Goal: Information Seeking & Learning: Learn about a topic

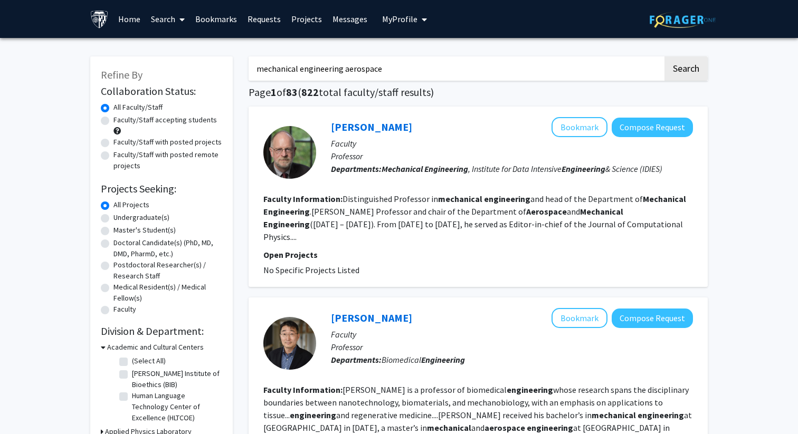
drag, startPoint x: 427, startPoint y: 66, endPoint x: 0, endPoint y: 23, distance: 429.6
type input "applied math physics"
click at [664, 56] on button "Search" at bounding box center [685, 68] width 43 height 24
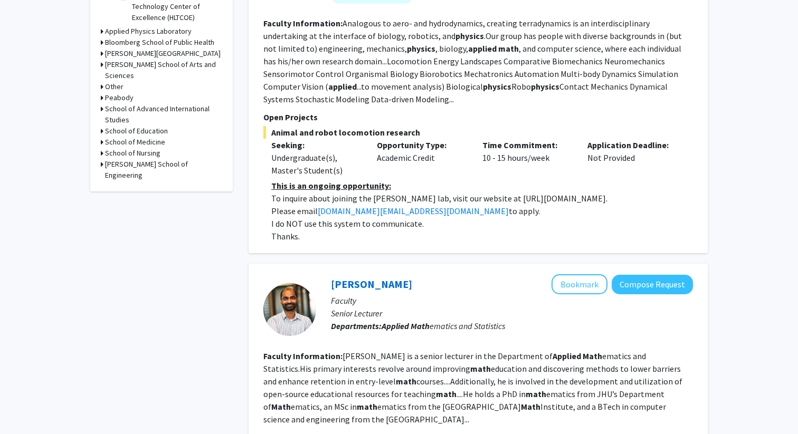
scroll to position [403, 0]
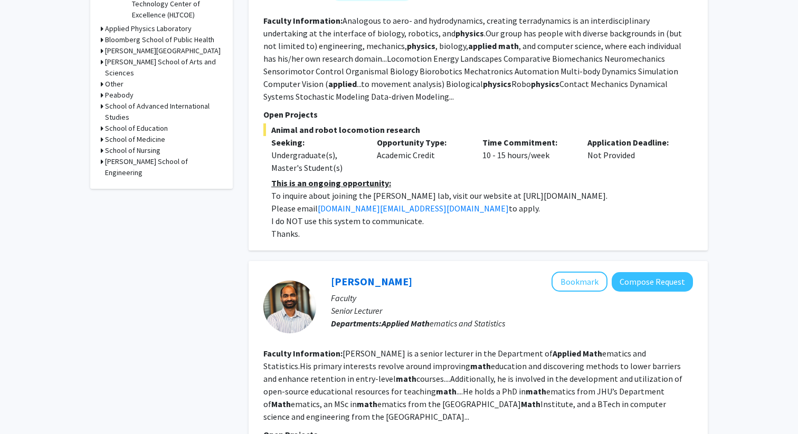
drag, startPoint x: 480, startPoint y: 194, endPoint x: 635, endPoint y: 193, distance: 155.1
click at [635, 193] on p "To inquire about joining the Chen Li lab, visit our website at https://li.me.jh…" at bounding box center [482, 195] width 422 height 13
copy p "https://li.me.jhu.edu/join/."
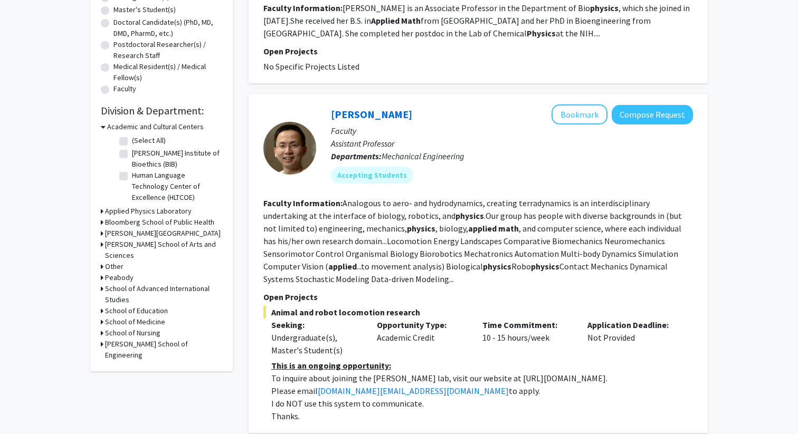
scroll to position [223, 0]
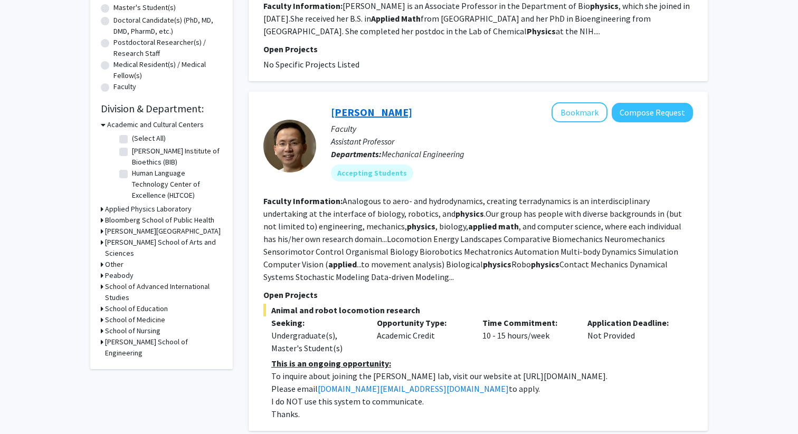
click at [347, 113] on link "Chen Li" at bounding box center [371, 112] width 81 height 13
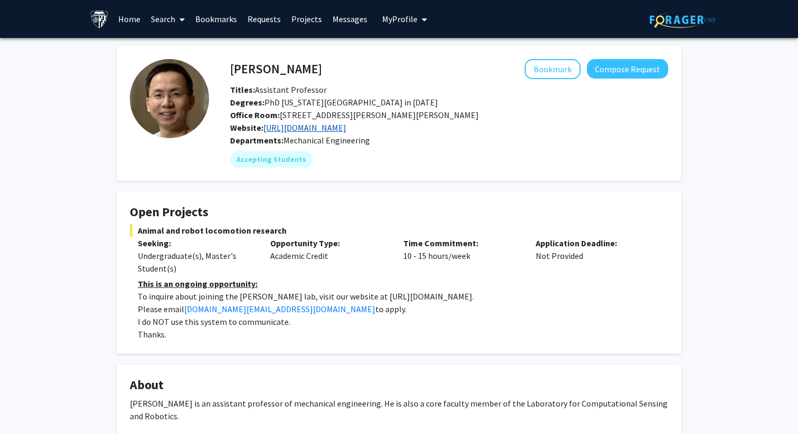
click at [315, 129] on link "https://li.me.jhu.edu/" at bounding box center [304, 127] width 83 height 11
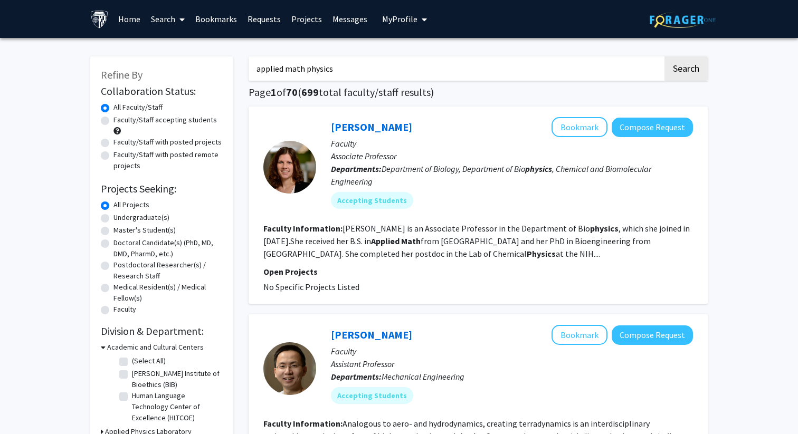
drag, startPoint x: 232, startPoint y: 67, endPoint x: 131, endPoint y: 67, distance: 100.8
type input "gregory eyink"
click at [664, 56] on button "Search" at bounding box center [685, 68] width 43 height 24
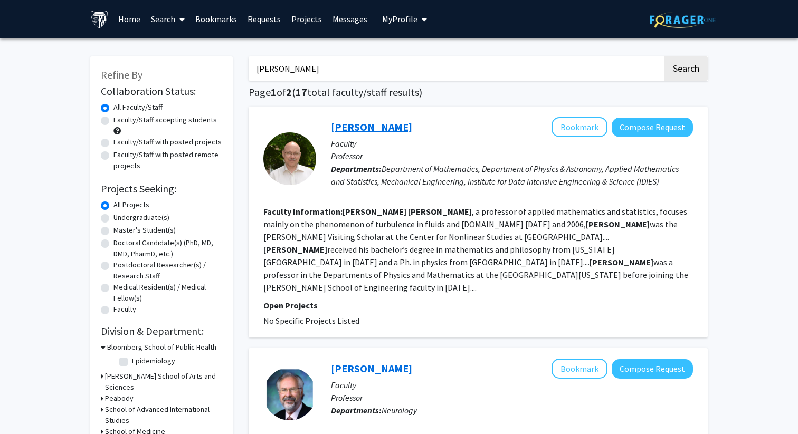
click at [375, 126] on link "Gregory Eyink" at bounding box center [371, 126] width 81 height 13
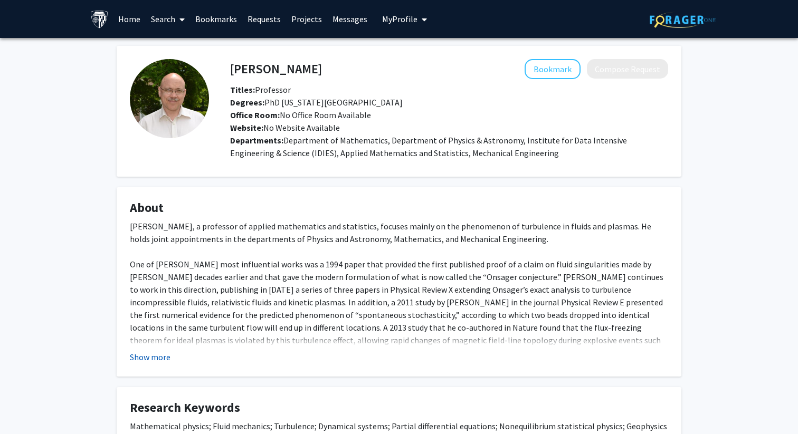
click at [159, 355] on button "Show more" at bounding box center [150, 357] width 41 height 13
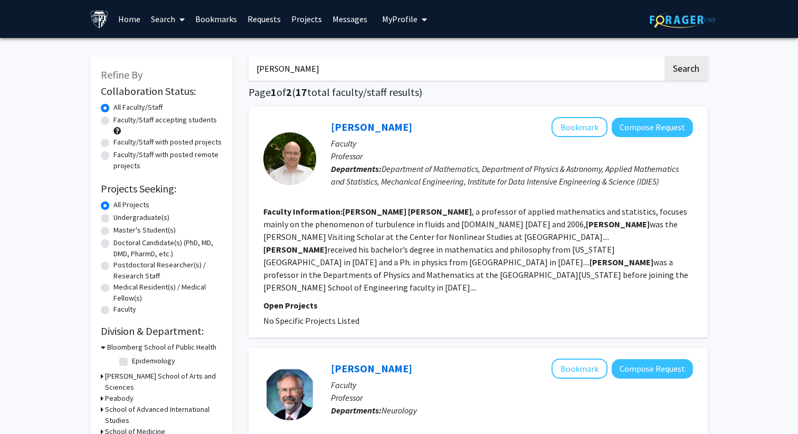
drag, startPoint x: 335, startPoint y: 64, endPoint x: 165, endPoint y: 62, distance: 169.9
type input "jincheng"
click at [664, 56] on button "Search" at bounding box center [685, 68] width 43 height 24
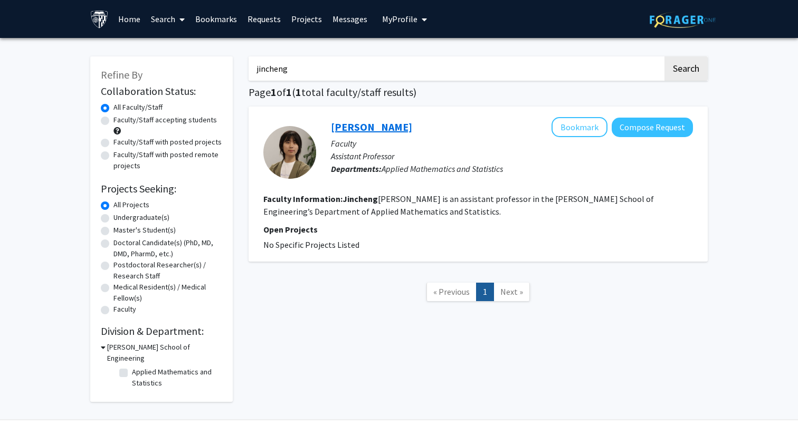
click at [375, 123] on link "Jincheng Yang" at bounding box center [371, 126] width 81 height 13
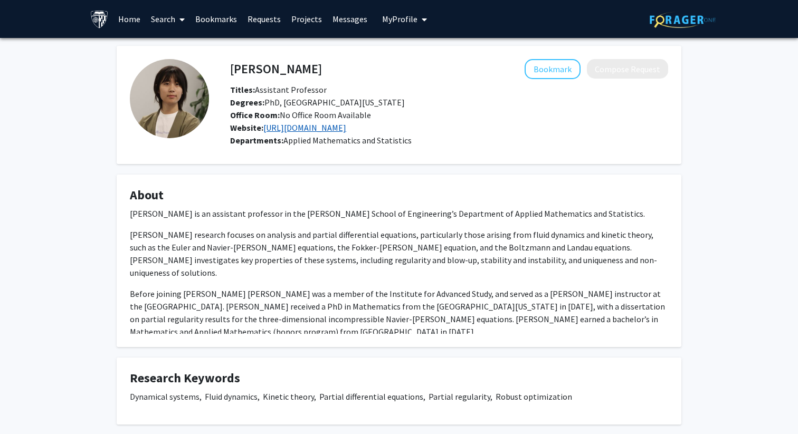
click at [346, 125] on link "https://jincheng-yang.github.io/" at bounding box center [304, 127] width 83 height 11
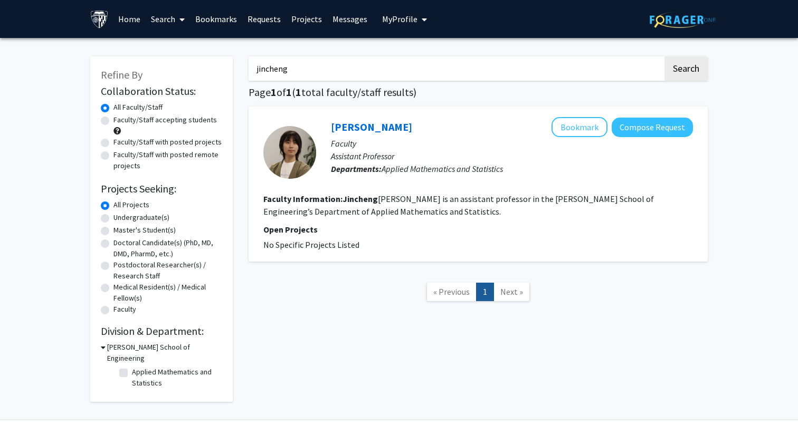
drag, startPoint x: 347, startPoint y: 69, endPoint x: 138, endPoint y: 69, distance: 209.0
click at [139, 69] on div "Refine By Collaboration Status: Collaboration Status All Faculty/Staff Collabor…" at bounding box center [398, 224] width 633 height 356
type input "amitabh basu"
click at [664, 56] on button "Search" at bounding box center [685, 68] width 43 height 24
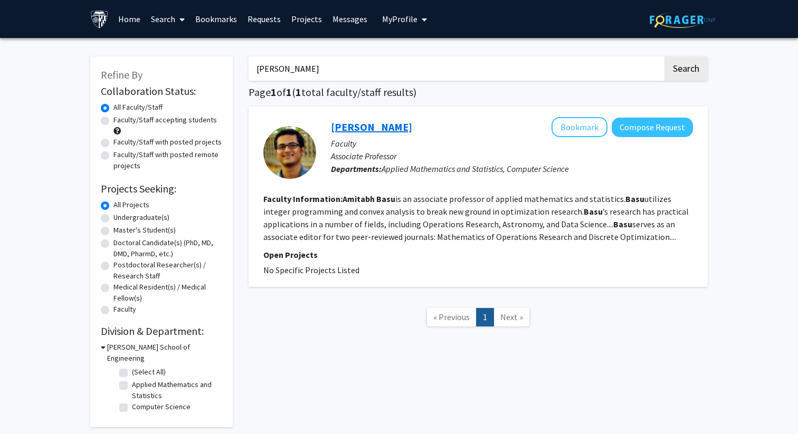
click at [385, 130] on link "Amitabh Basu" at bounding box center [371, 126] width 81 height 13
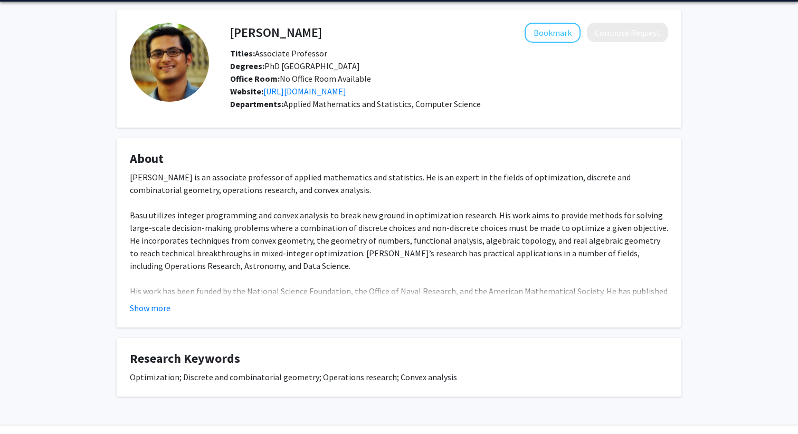
scroll to position [36, 0]
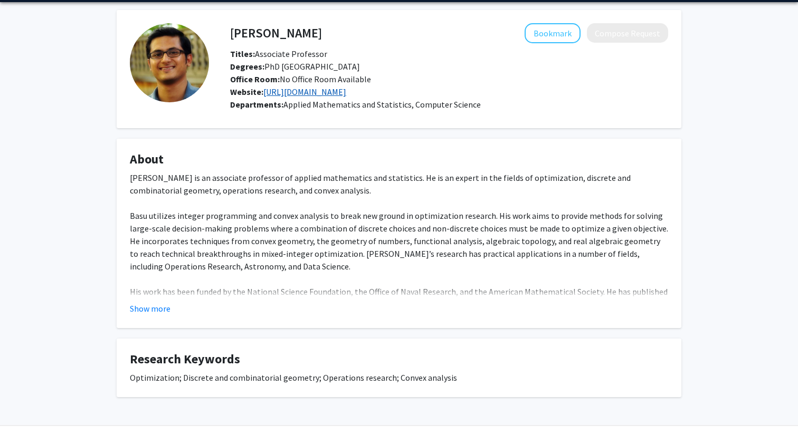
click at [310, 89] on link "http://www.ams.jhu.edu/~abasu9/" at bounding box center [304, 92] width 83 height 11
click at [155, 308] on button "Show more" at bounding box center [150, 308] width 41 height 13
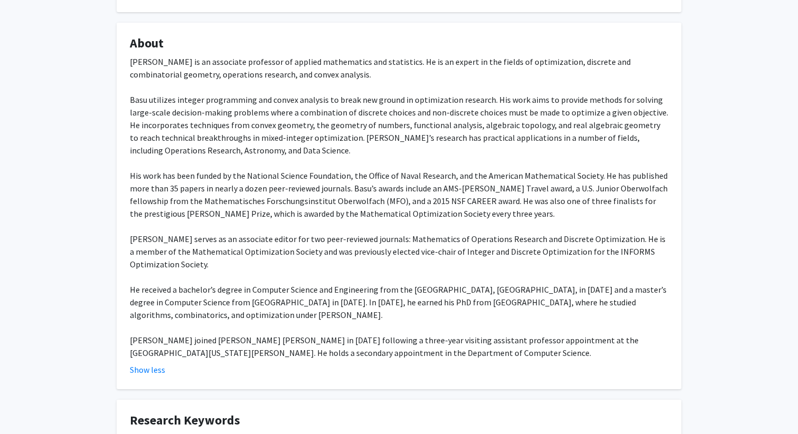
scroll to position [156, 0]
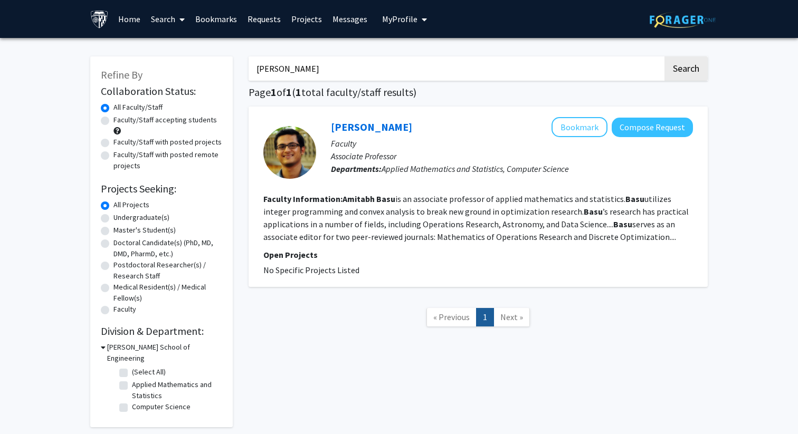
drag, startPoint x: 322, startPoint y: 67, endPoint x: 78, endPoint y: 67, distance: 244.3
click at [78, 67] on div "Refine By Collaboration Status: Collaboration Status All Faculty/Staff Collabor…" at bounding box center [399, 244] width 798 height 413
click at [664, 56] on button "Search" at bounding box center [685, 68] width 43 height 24
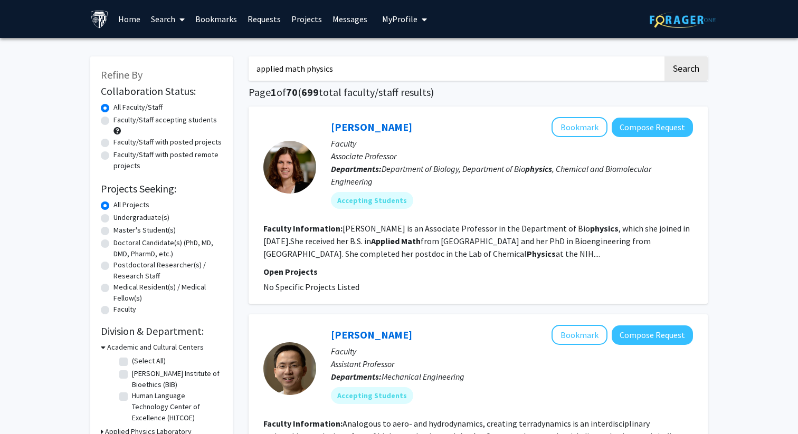
click at [355, 70] on input "applied math physics" at bounding box center [456, 68] width 414 height 24
type input "applied math physics engineering"
click at [664, 56] on button "Search" at bounding box center [685, 68] width 43 height 24
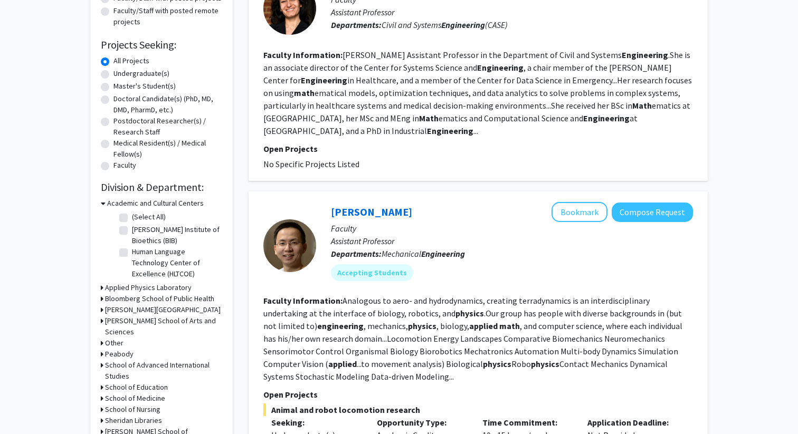
scroll to position [94, 0]
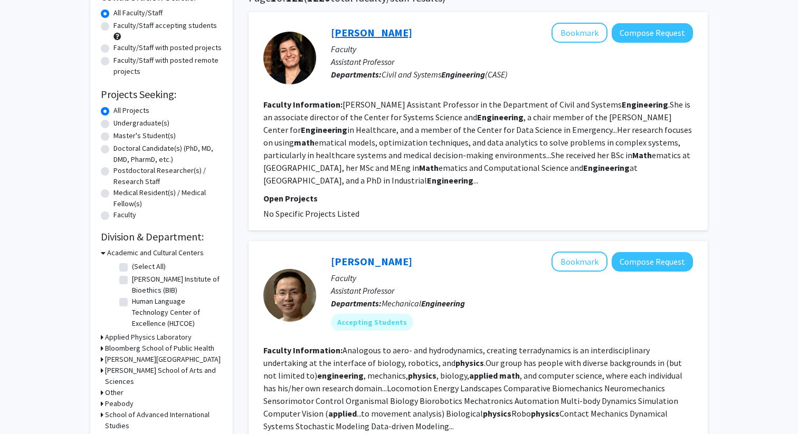
click at [366, 30] on link "Kimia Ghobadi" at bounding box center [371, 32] width 81 height 13
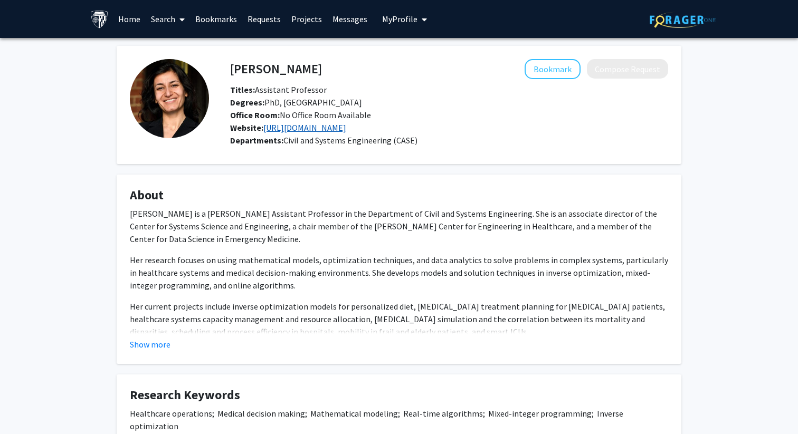
click at [346, 125] on link "https://systems.jhu.edu/kimia/" at bounding box center [304, 127] width 83 height 11
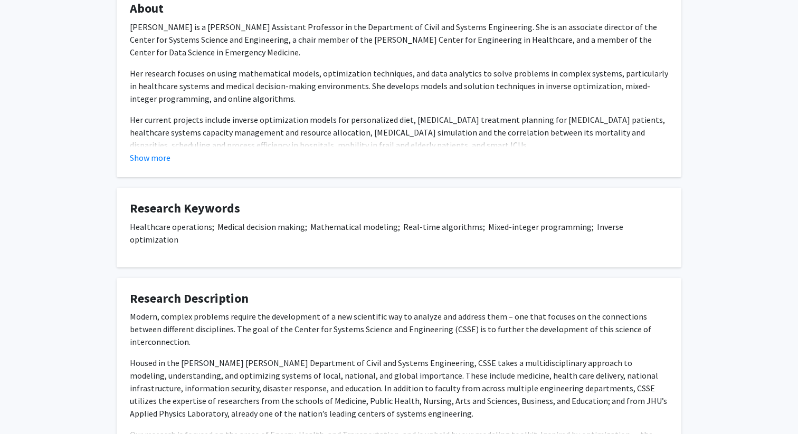
scroll to position [273, 0]
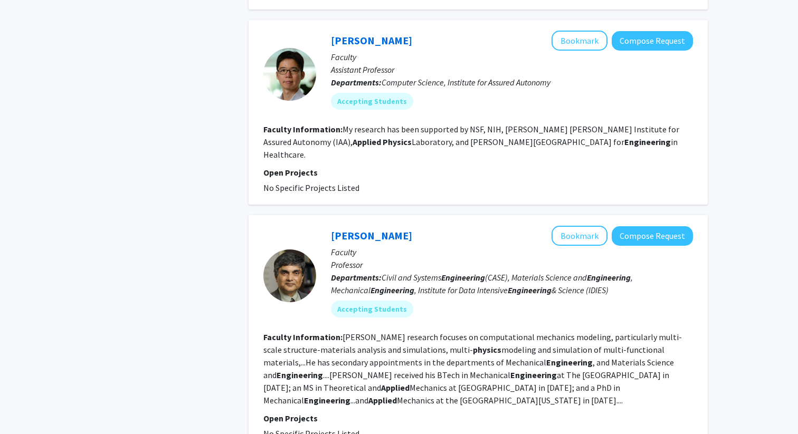
scroll to position [1791, 0]
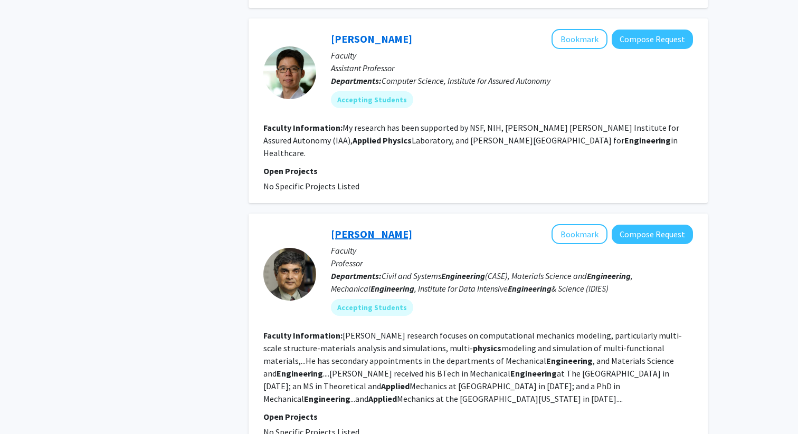
click at [369, 227] on link "Somnath Ghosh" at bounding box center [371, 233] width 81 height 13
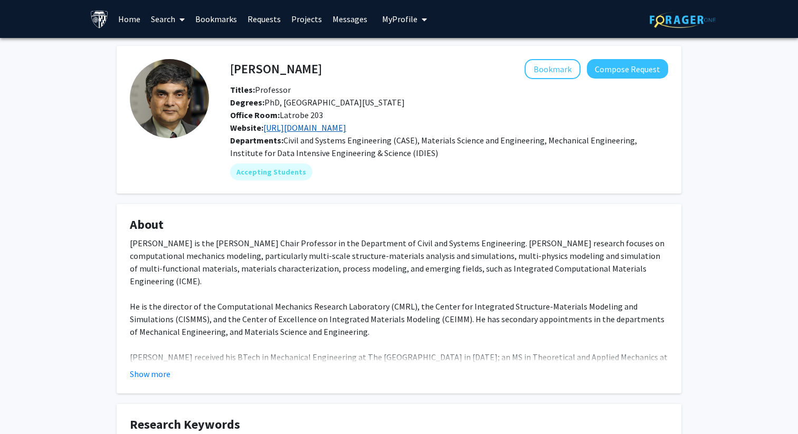
click at [313, 131] on link "https://cmrl.jhu.edu/" at bounding box center [304, 127] width 83 height 11
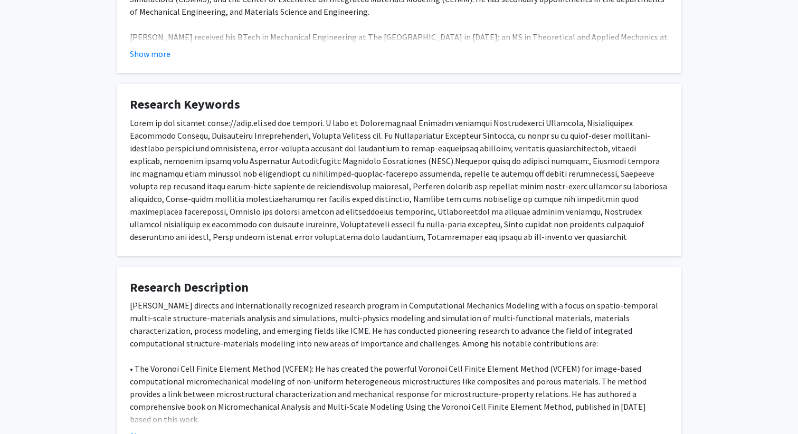
scroll to position [338, 0]
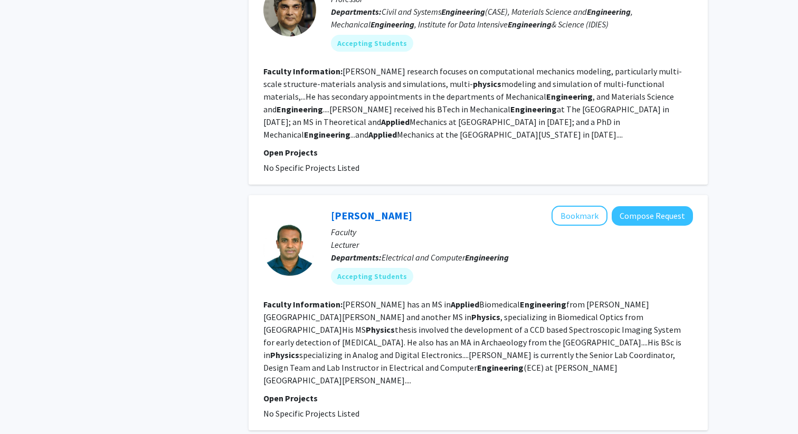
scroll to position [2105, 0]
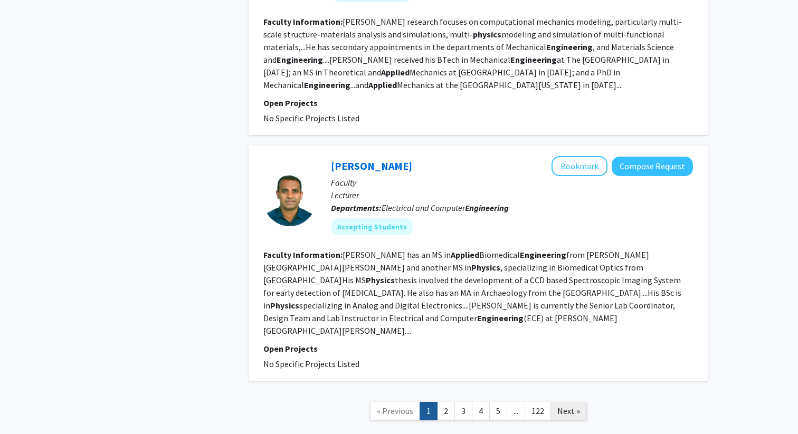
click at [578, 402] on link "Next »" at bounding box center [568, 411] width 36 height 18
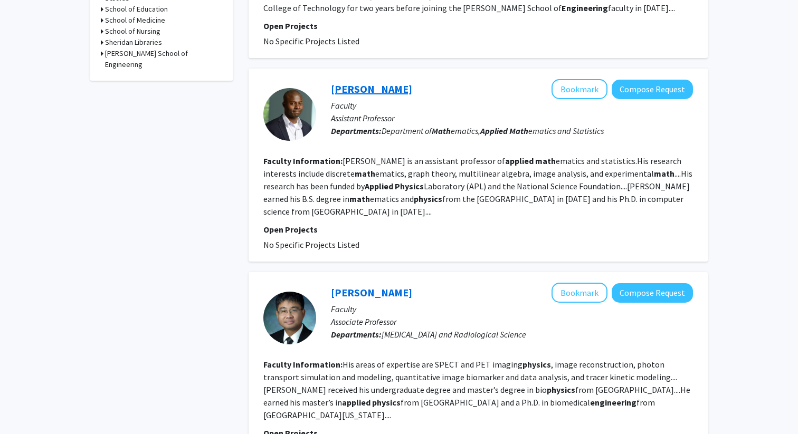
scroll to position [527, 0]
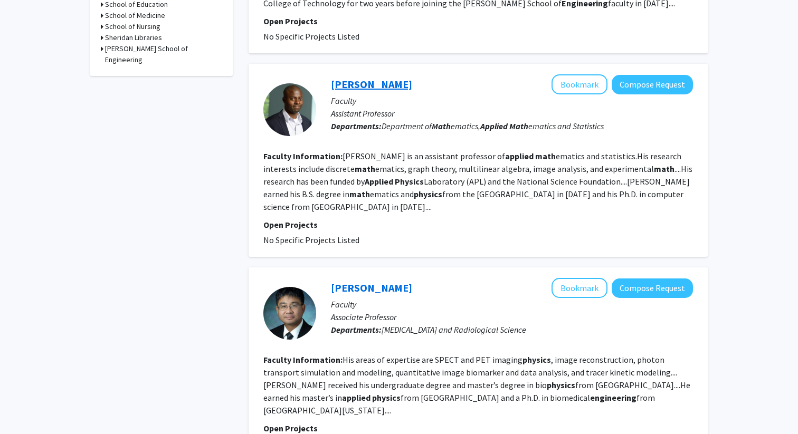
click at [352, 78] on link "Edinah Gnang" at bounding box center [371, 84] width 81 height 13
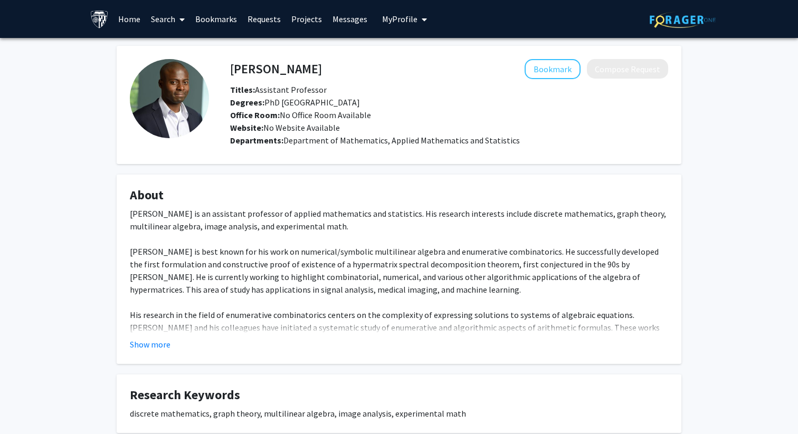
scroll to position [64, 0]
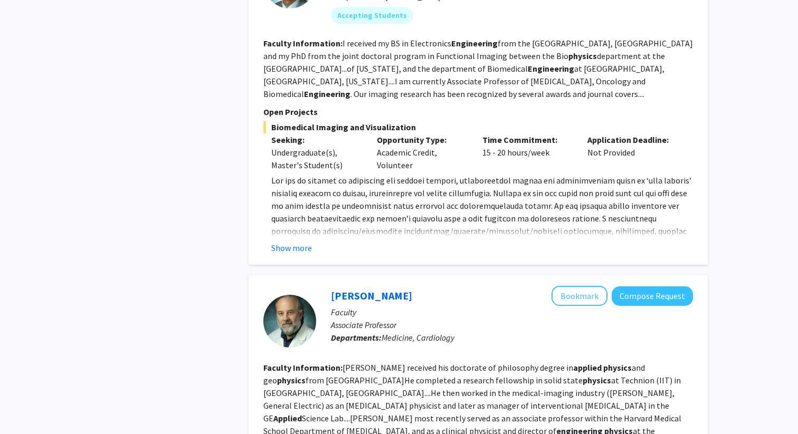
scroll to position [2161, 0]
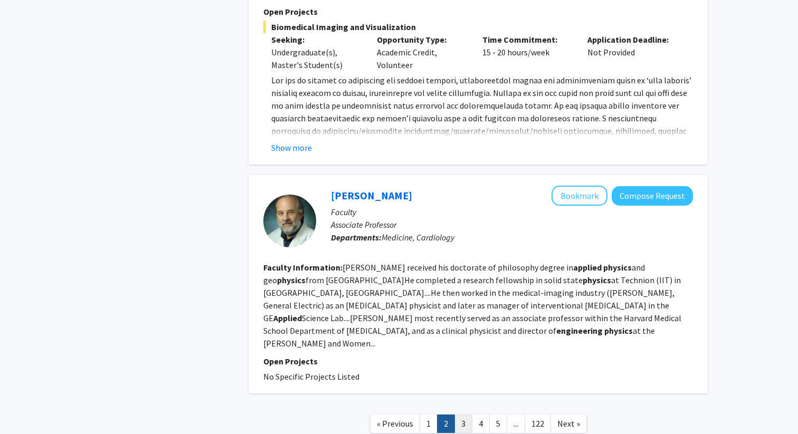
click at [465, 415] on link "3" at bounding box center [463, 424] width 18 height 18
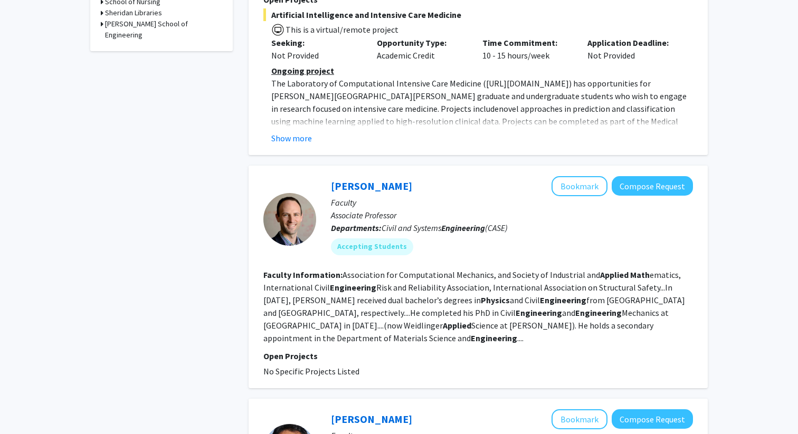
scroll to position [553, 0]
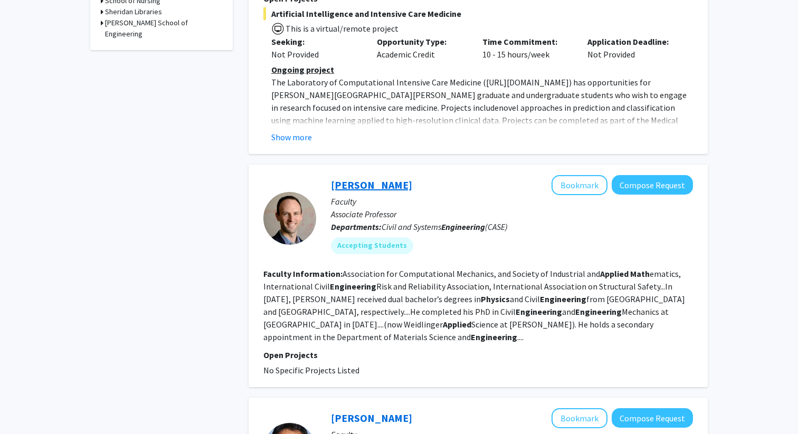
click at [364, 178] on link "Michael Shields" at bounding box center [371, 184] width 81 height 13
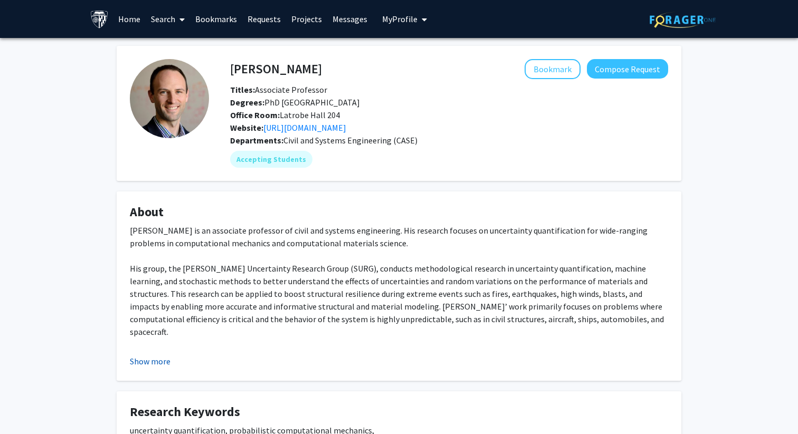
click at [166, 366] on button "Show more" at bounding box center [150, 361] width 41 height 13
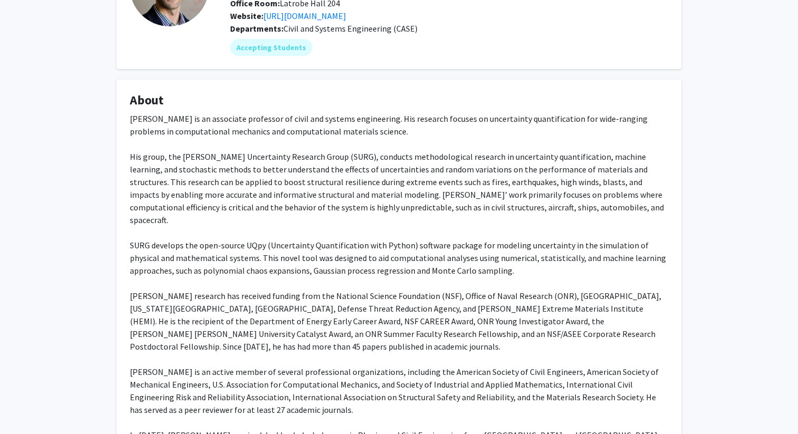
scroll to position [115, 0]
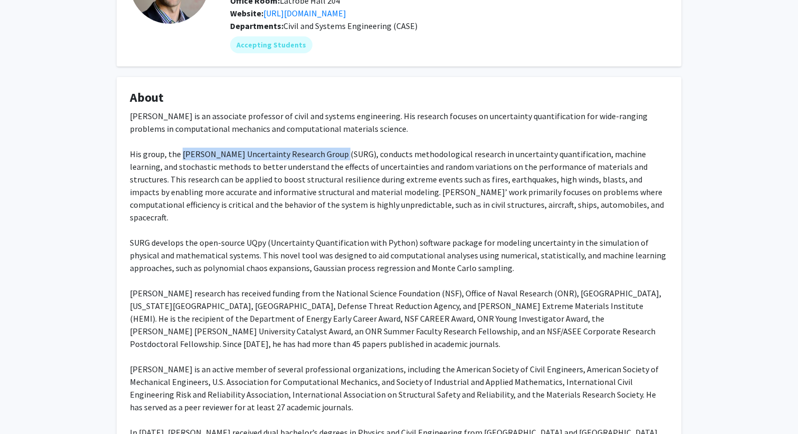
drag, startPoint x: 180, startPoint y: 154, endPoint x: 334, endPoint y: 154, distance: 153.6
click at [334, 154] on div "Michael Shields is an associate professor of civil and systems engineering. His…" at bounding box center [399, 300] width 538 height 380
copy div "Shields Uncertainty Research Group (SURG)"
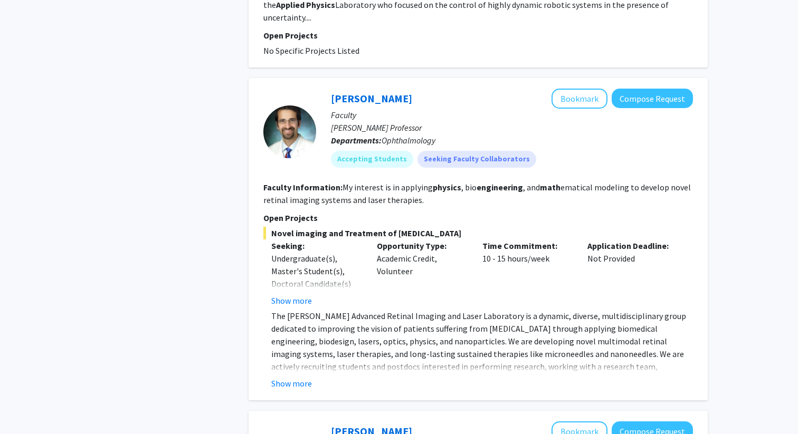
scroll to position [2332, 0]
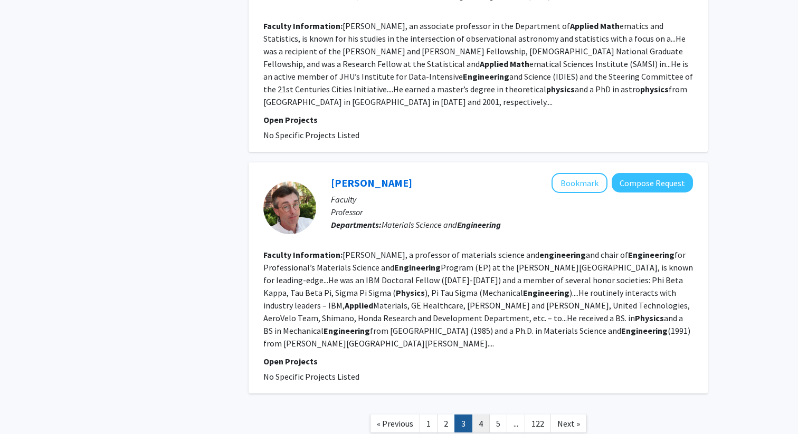
click at [480, 415] on link "4" at bounding box center [481, 424] width 18 height 18
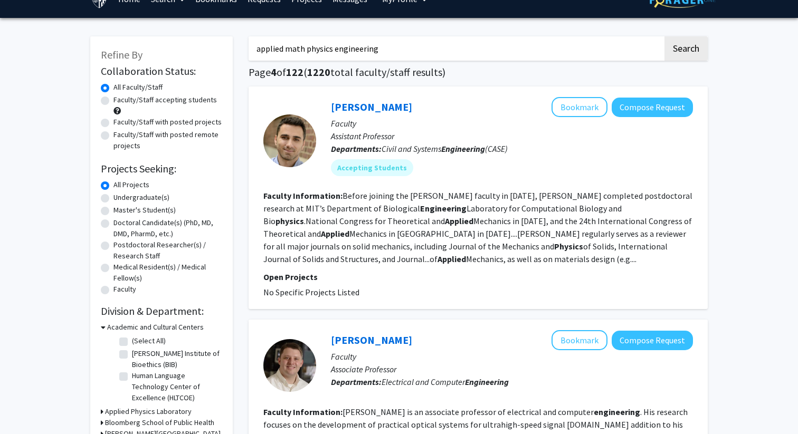
scroll to position [21, 0]
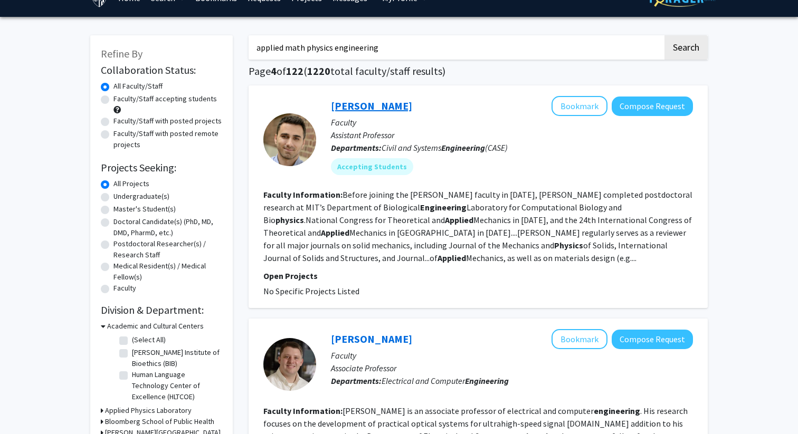
click at [383, 108] on link "Stavros Gaitanaros" at bounding box center [371, 105] width 81 height 13
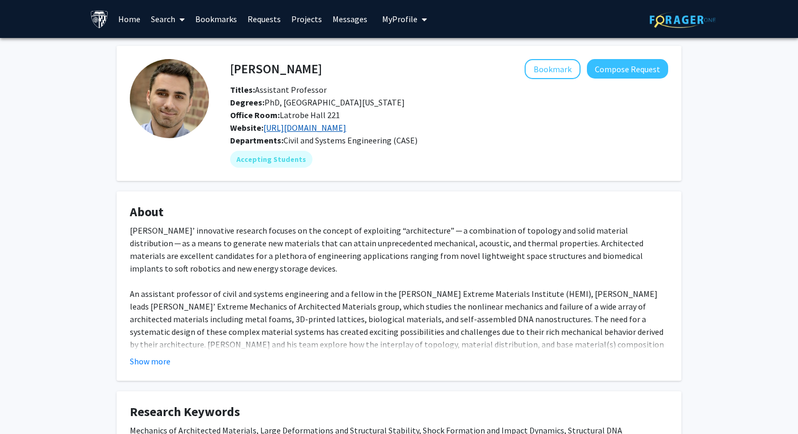
click at [323, 132] on link "https://xmech.jhu.edu/" at bounding box center [304, 127] width 83 height 11
click at [289, 130] on link "https://xmech.jhu.edu/" at bounding box center [304, 127] width 83 height 11
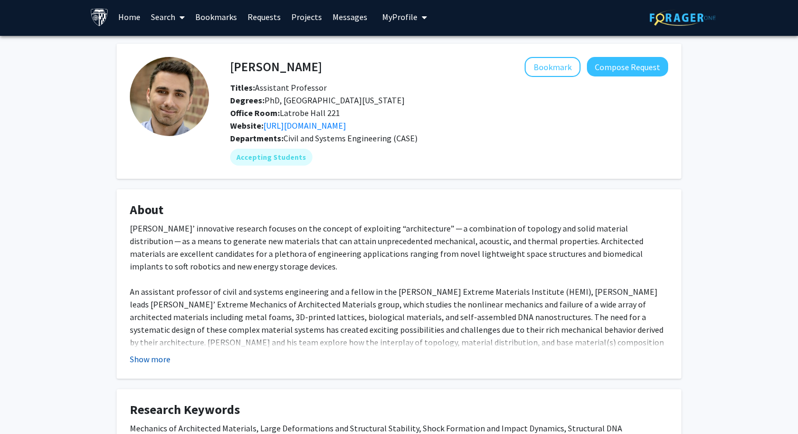
click at [156, 360] on button "Show more" at bounding box center [150, 359] width 41 height 13
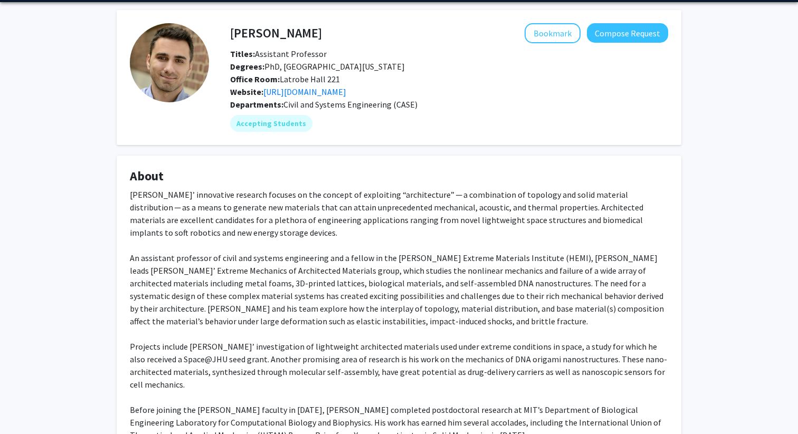
scroll to position [0, 0]
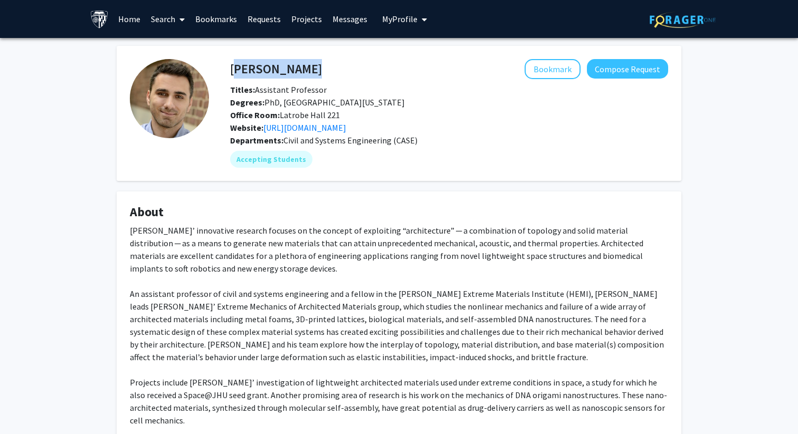
drag, startPoint x: 230, startPoint y: 67, endPoint x: 405, endPoint y: 66, distance: 175.2
click at [406, 67] on div "Stavros Gaitanaros Bookmark Compose Request" at bounding box center [449, 69] width 454 height 20
copy h4 "Stavros Gaitanaros"
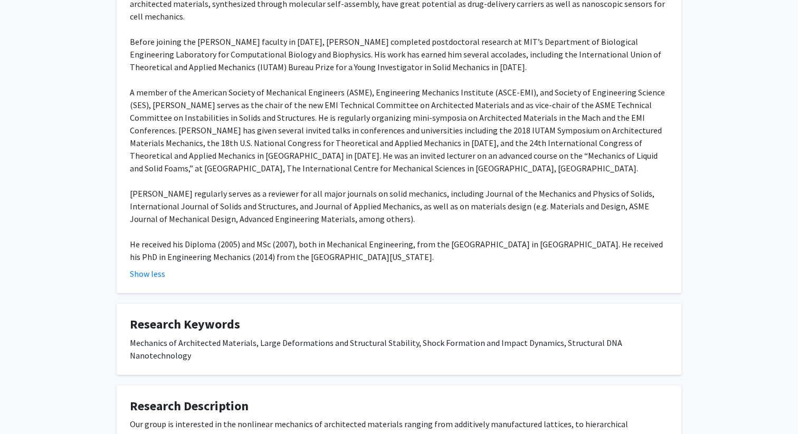
scroll to position [456, 0]
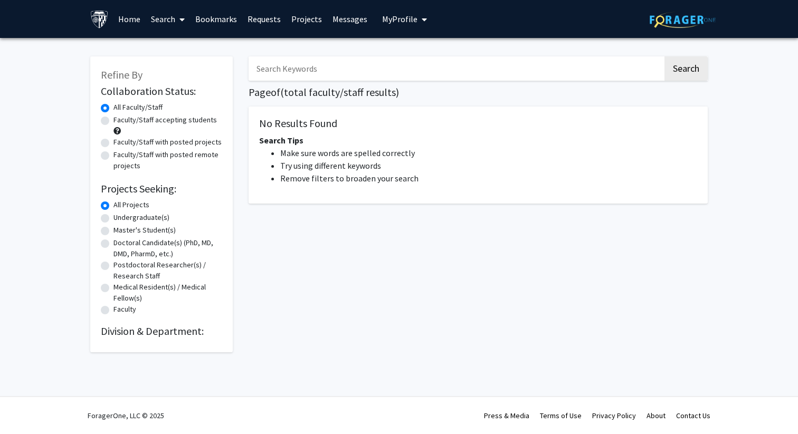
click at [284, 68] on input "Search Keywords" at bounding box center [456, 68] width 414 height 24
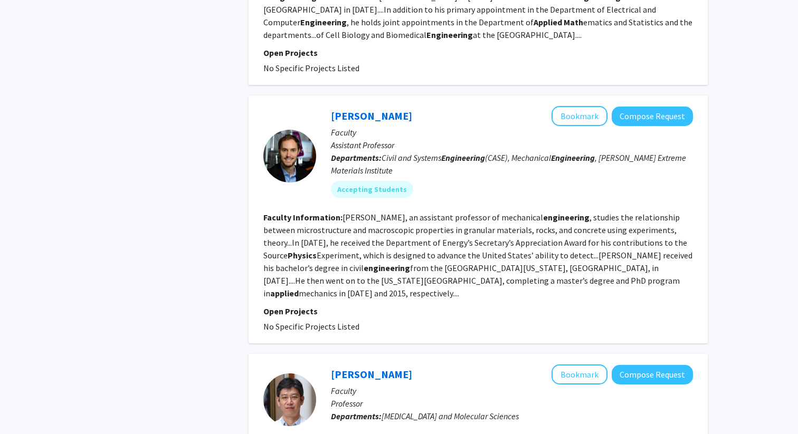
scroll to position [1859, 0]
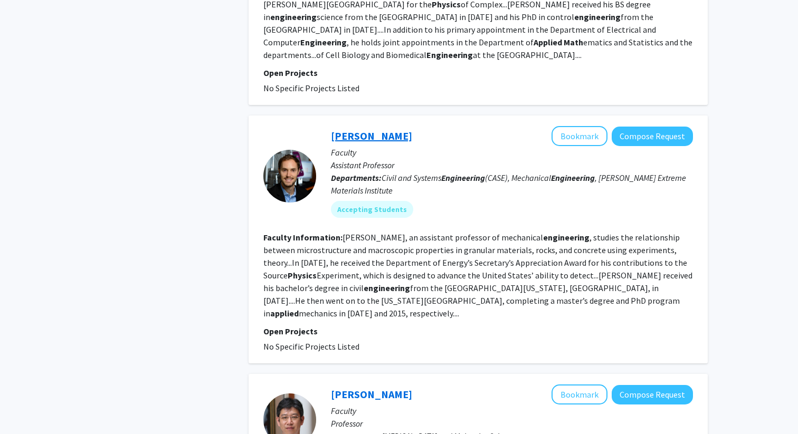
click at [349, 129] on link "[PERSON_NAME]" at bounding box center [371, 135] width 81 height 13
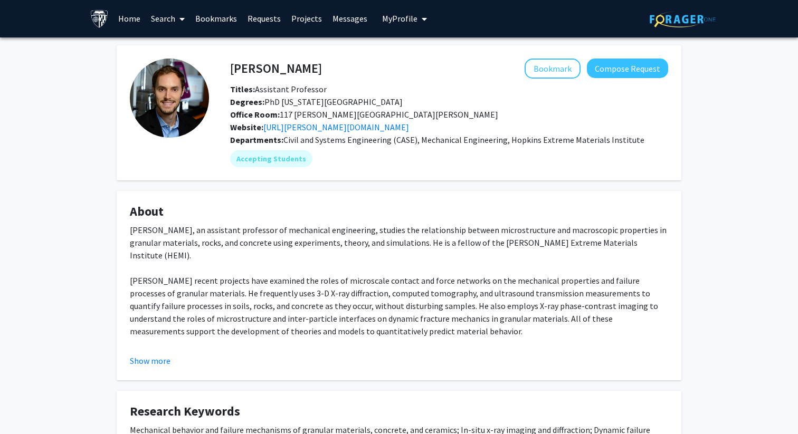
scroll to position [3, 0]
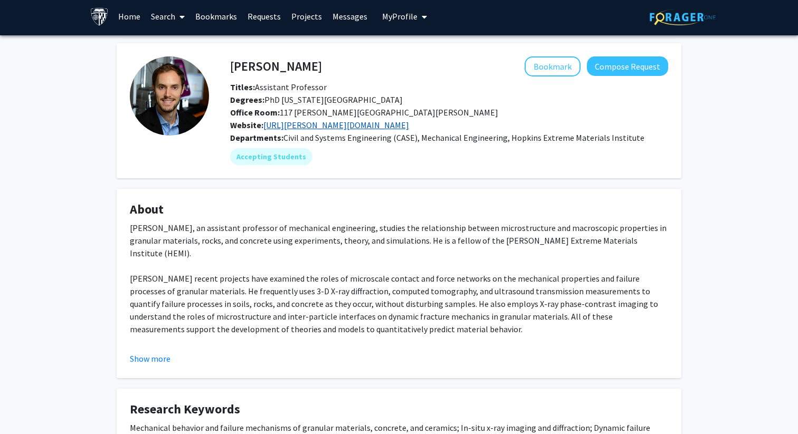
click at [323, 126] on link "[URL][PERSON_NAME][DOMAIN_NAME]" at bounding box center [336, 125] width 146 height 11
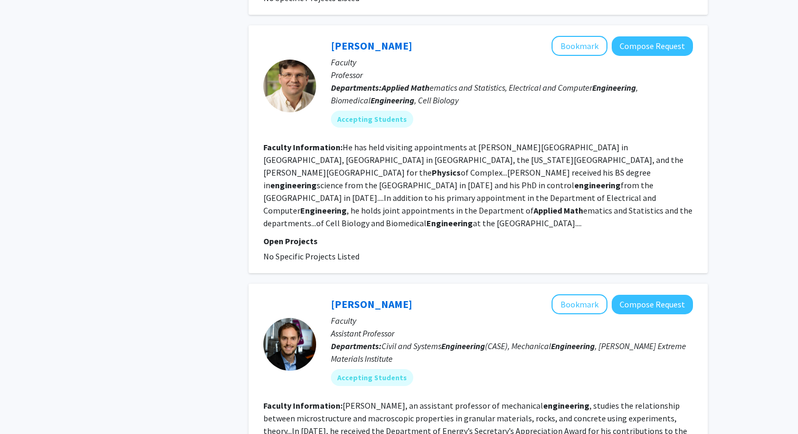
scroll to position [2071, 0]
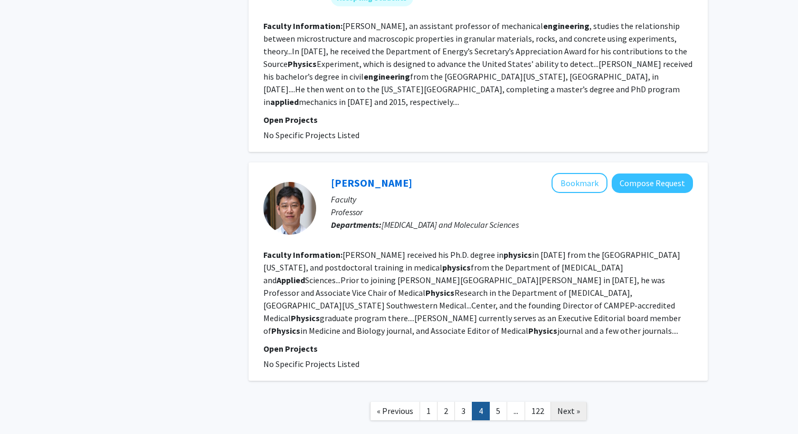
click at [576, 402] on link "Next »" at bounding box center [568, 411] width 36 height 18
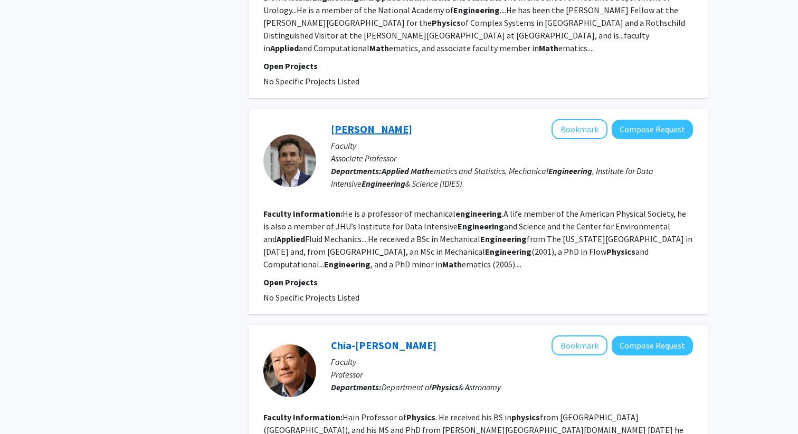
scroll to position [1037, 0]
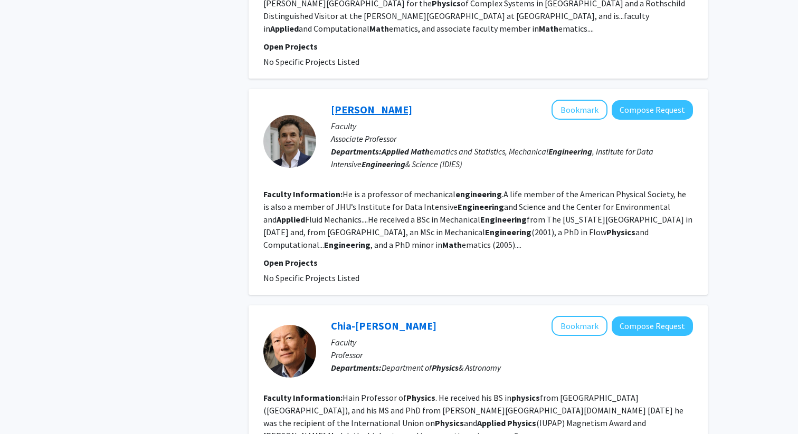
click at [348, 103] on link "Tamer Zaki" at bounding box center [371, 109] width 81 height 13
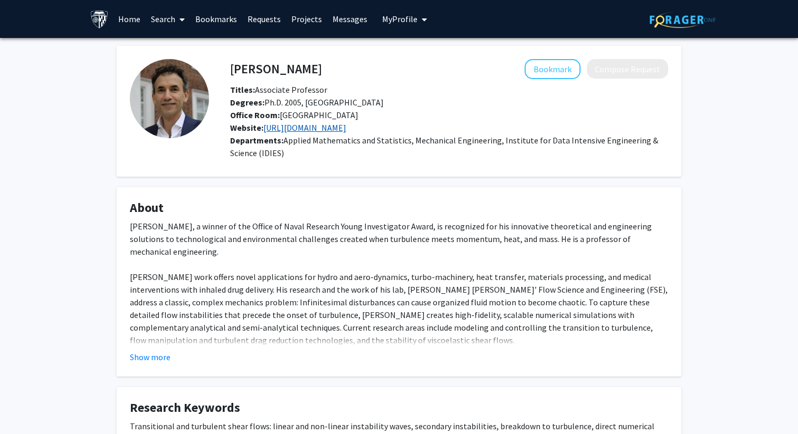
click at [346, 123] on link "https://engineering.jhu.edu/zaki/" at bounding box center [304, 127] width 83 height 11
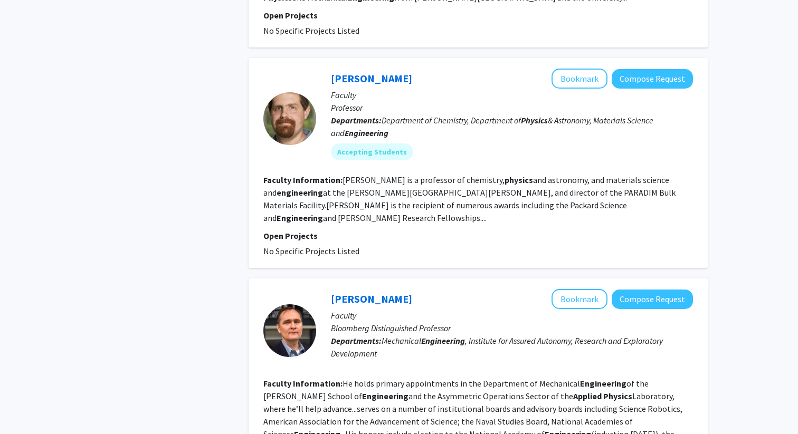
scroll to position [1671, 0]
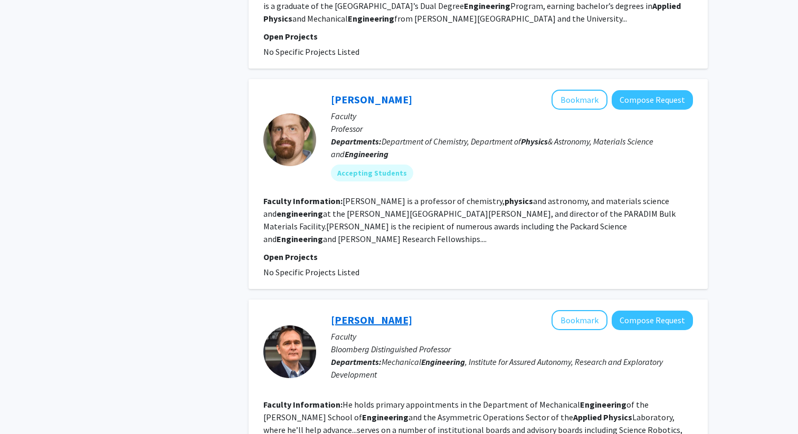
click at [366, 313] on link "James Bellingham" at bounding box center [371, 319] width 81 height 13
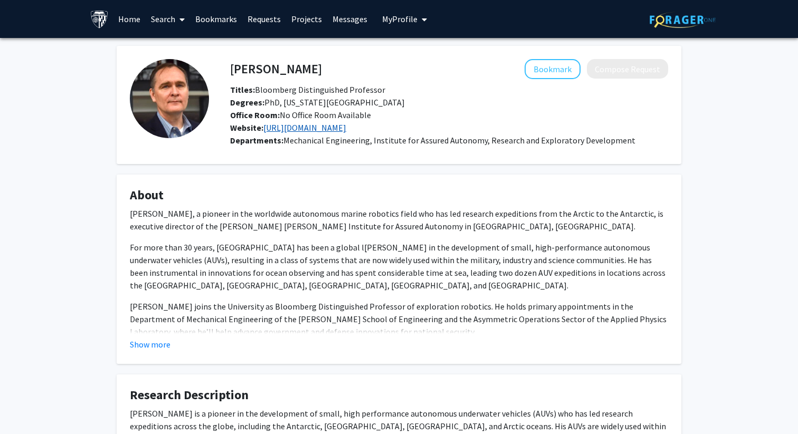
click at [310, 130] on link "https://iaa.jhu.edu/" at bounding box center [304, 127] width 83 height 11
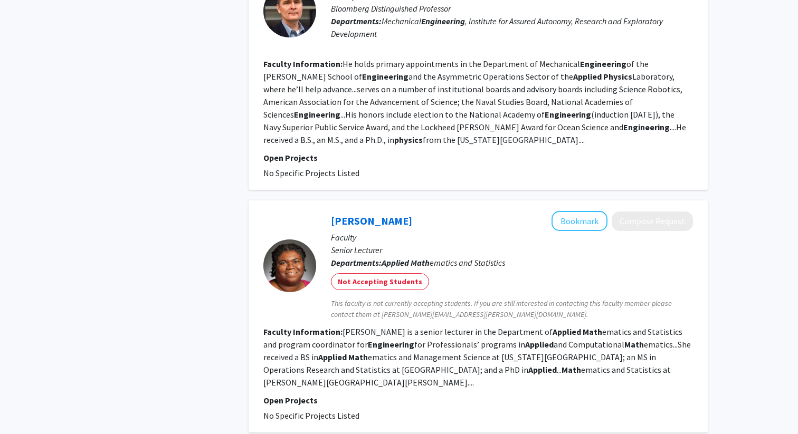
scroll to position [2064, 0]
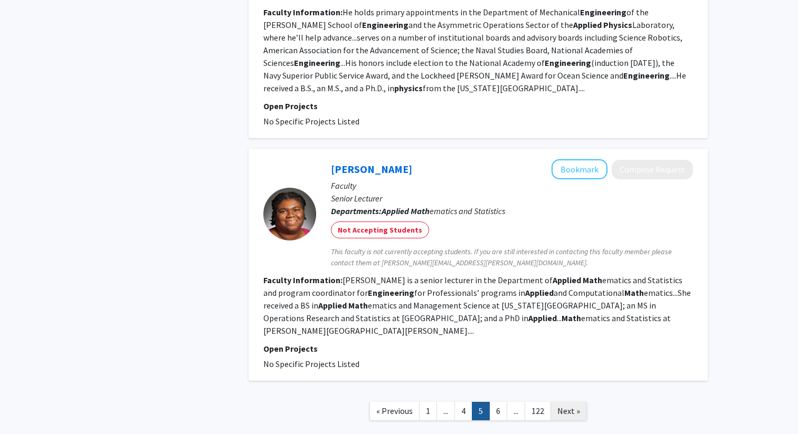
click at [584, 402] on link "Next »" at bounding box center [568, 411] width 36 height 18
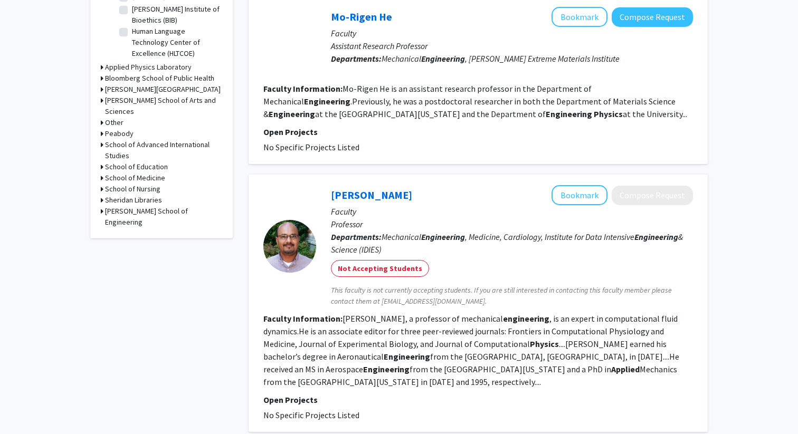
scroll to position [623, 0]
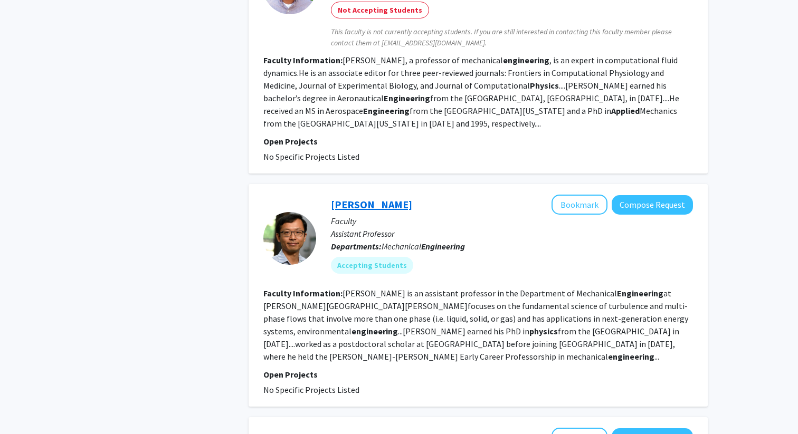
click at [342, 198] on link "Rui Ni" at bounding box center [371, 204] width 81 height 13
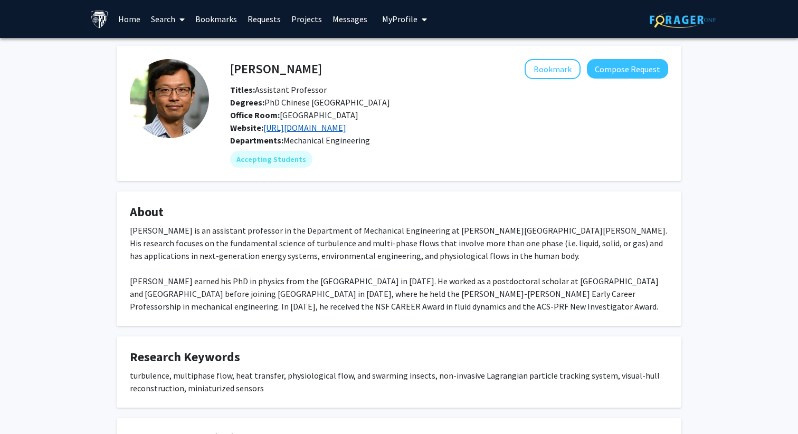
click at [346, 123] on link "https://me.jhu.edu/fluidtransportlab/" at bounding box center [304, 127] width 83 height 11
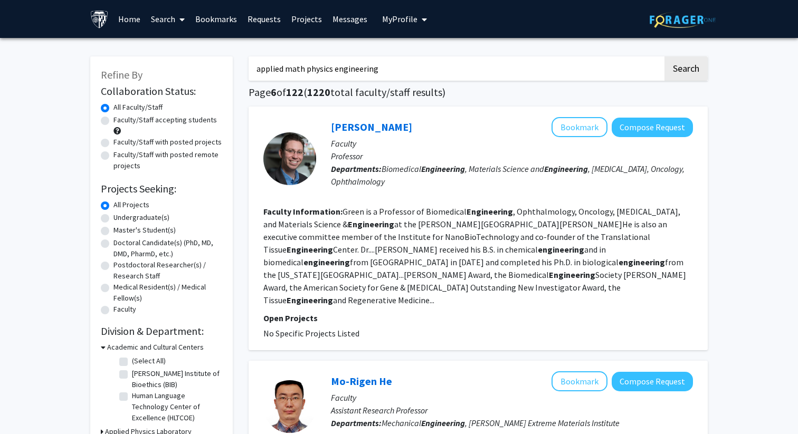
drag, startPoint x: 332, startPoint y: 70, endPoint x: 322, endPoint y: 70, distance: 10.0
click at [322, 70] on input "applied math physics engineering" at bounding box center [456, 68] width 414 height 24
type input "applied math civil engineering"
click at [664, 56] on button "Search" at bounding box center [685, 68] width 43 height 24
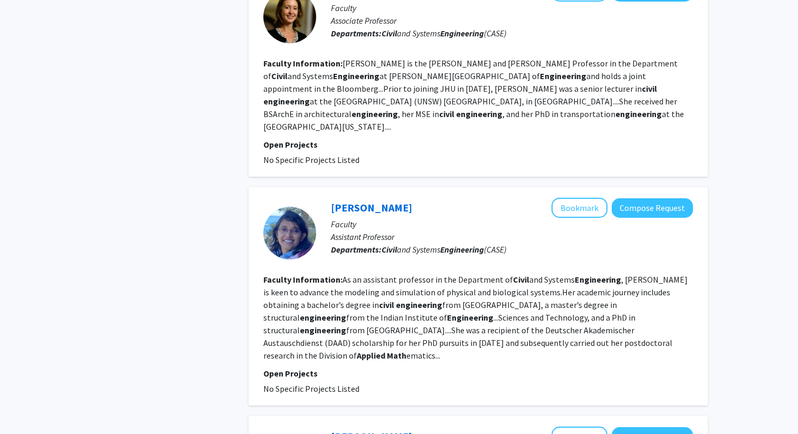
scroll to position [1273, 0]
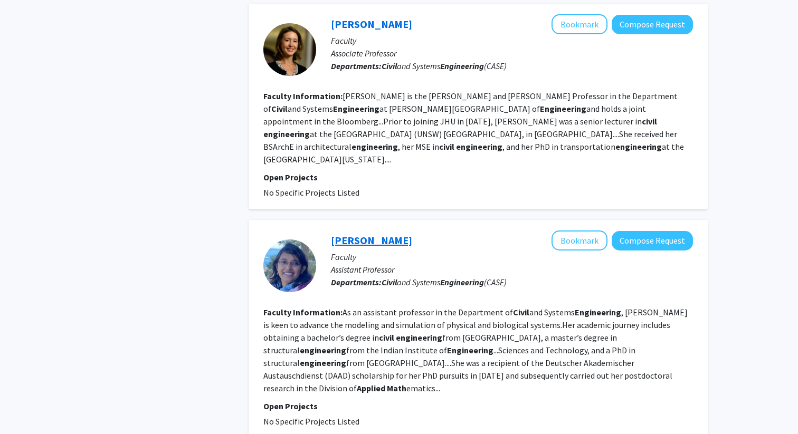
click at [379, 234] on link "Somdatta Goswami" at bounding box center [371, 240] width 81 height 13
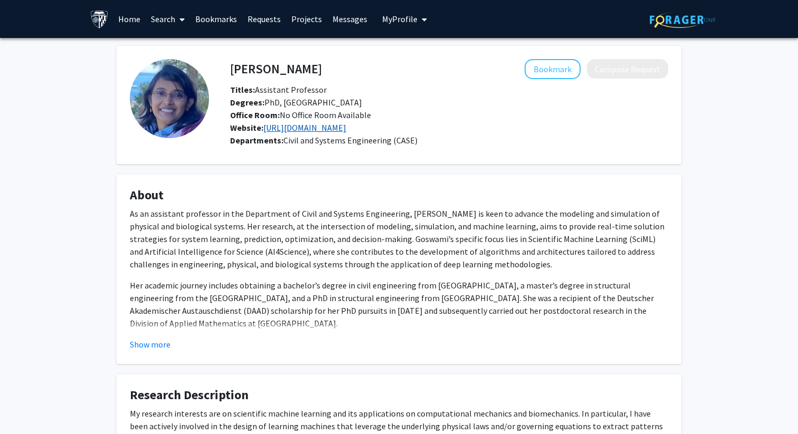
click at [319, 127] on link "https://somdattagoswami.github.io/" at bounding box center [304, 127] width 83 height 11
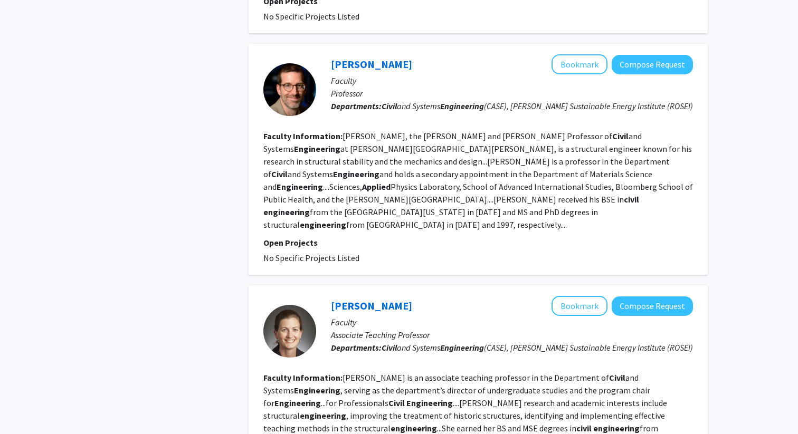
scroll to position [2031, 0]
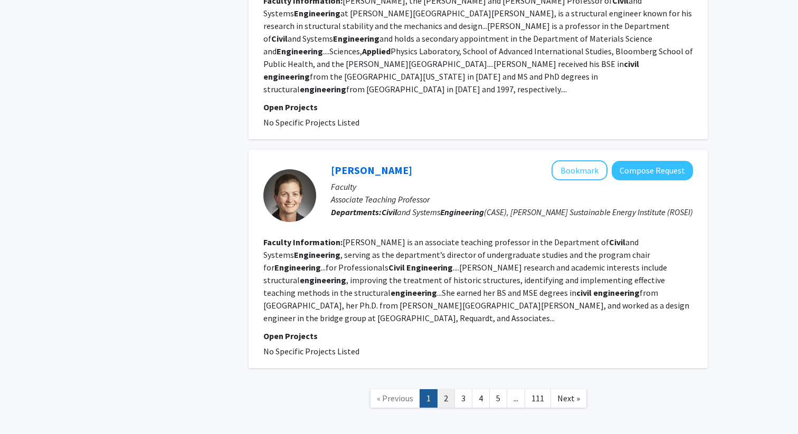
click at [444, 389] on link "2" at bounding box center [446, 398] width 18 height 18
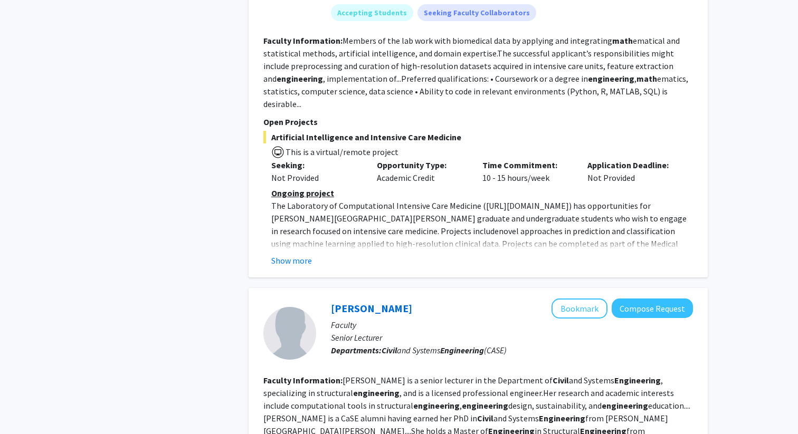
scroll to position [900, 0]
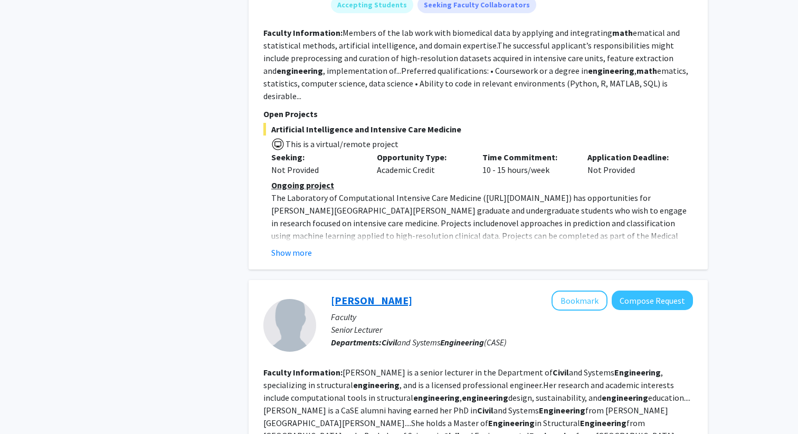
click at [349, 294] on link "Julia Carroll" at bounding box center [371, 300] width 81 height 13
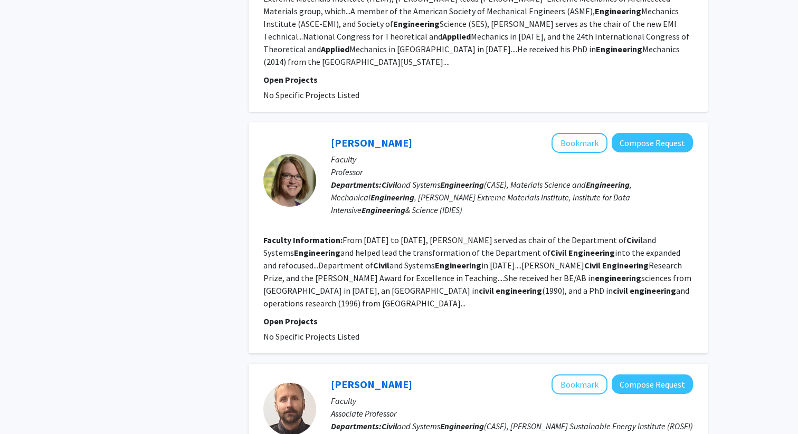
scroll to position [2244, 0]
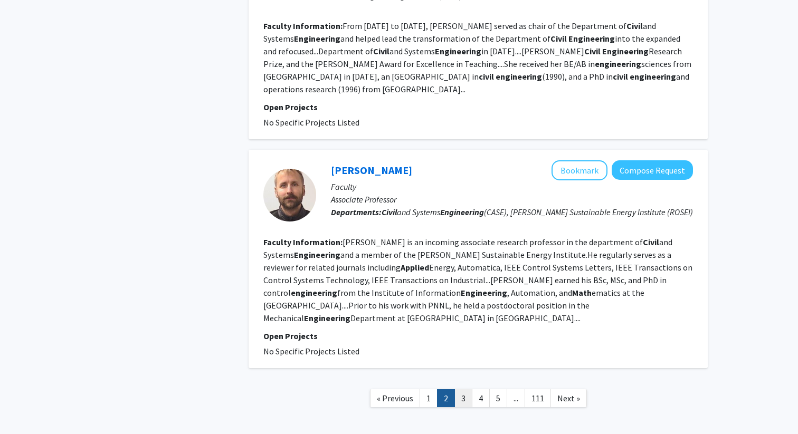
click at [463, 389] on link "3" at bounding box center [463, 398] width 18 height 18
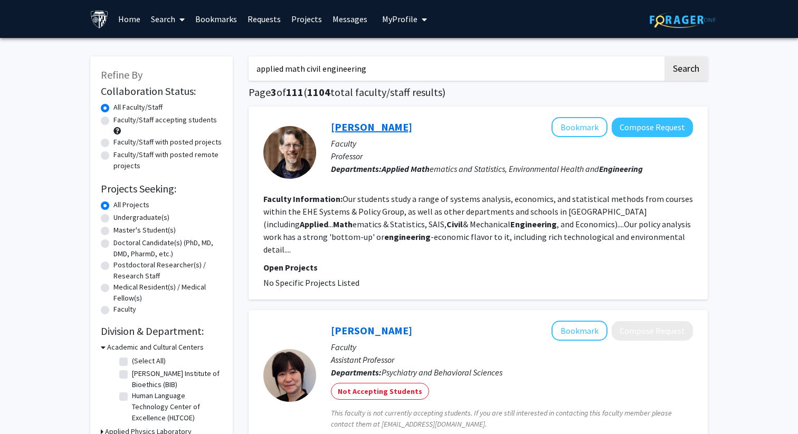
click at [352, 122] on link "Benjamin Hobbs" at bounding box center [371, 126] width 81 height 13
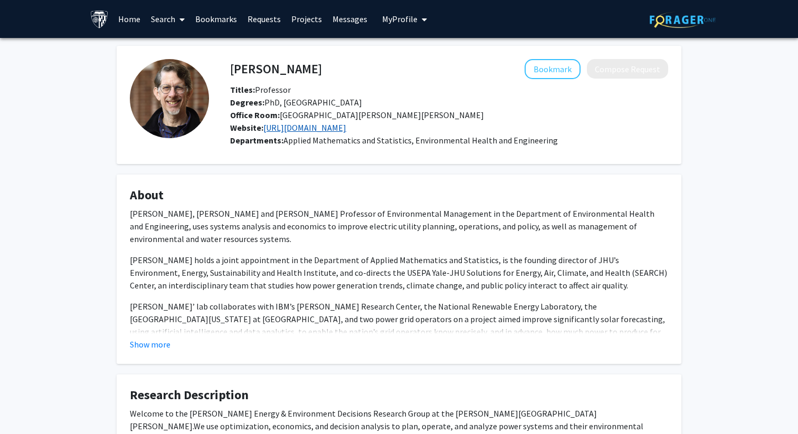
click at [299, 128] on link "https://hobbsgroup.johnshopkins.edu/" at bounding box center [304, 127] width 83 height 11
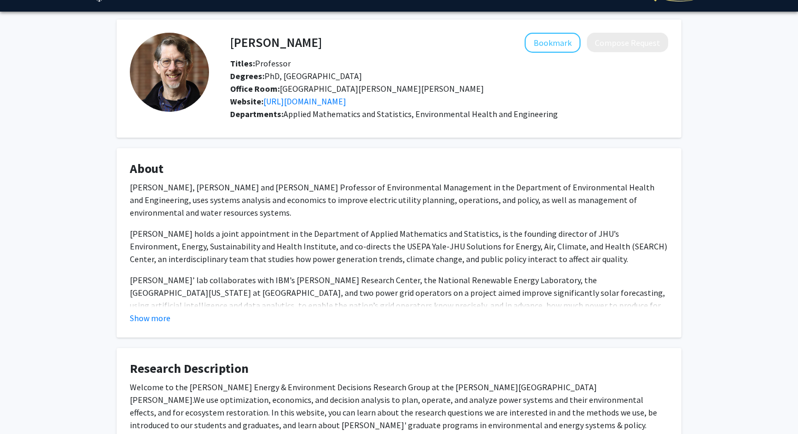
scroll to position [34, 0]
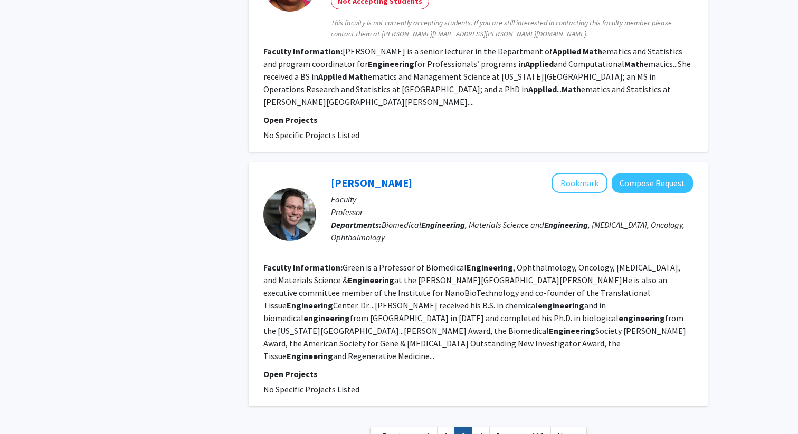
scroll to position [2039, 0]
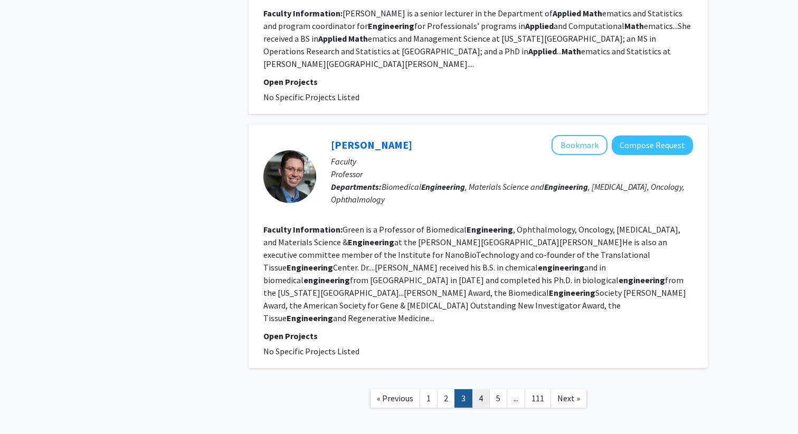
click at [478, 389] on link "4" at bounding box center [481, 398] width 18 height 18
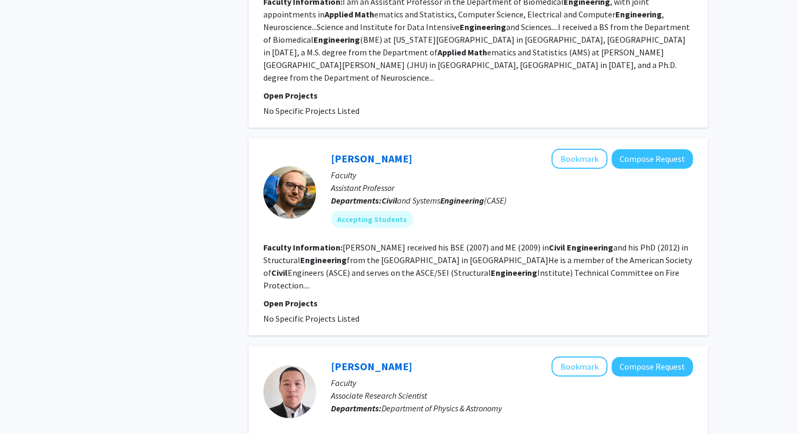
scroll to position [679, 0]
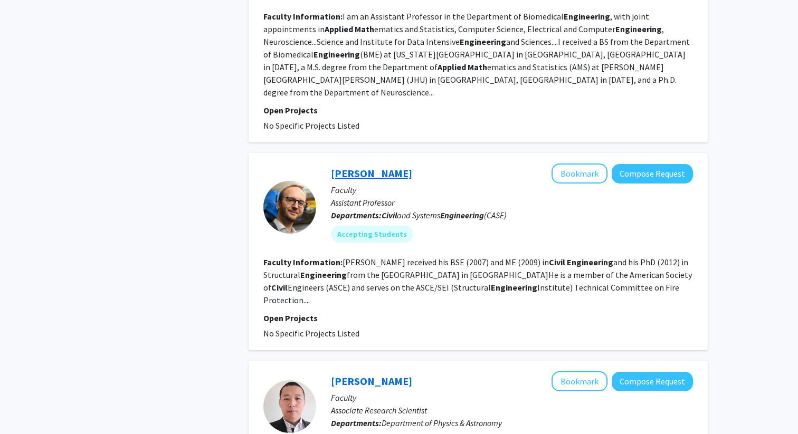
click at [364, 167] on link "Thomas Gernay" at bounding box center [371, 173] width 81 height 13
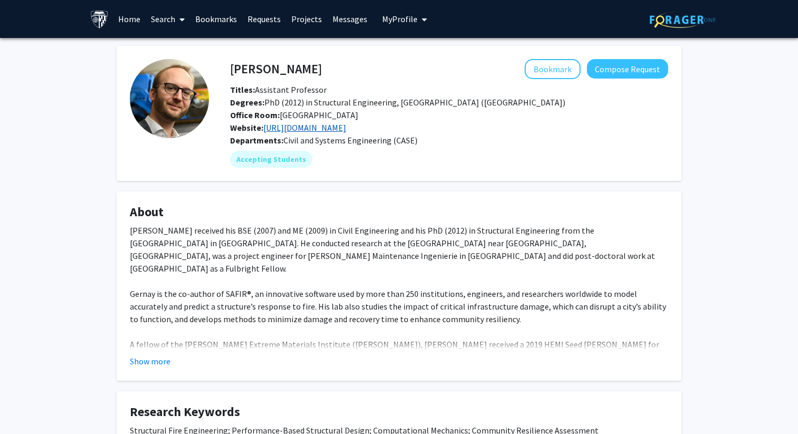
click at [309, 126] on link "https://mars.jhu.edu/" at bounding box center [304, 127] width 83 height 11
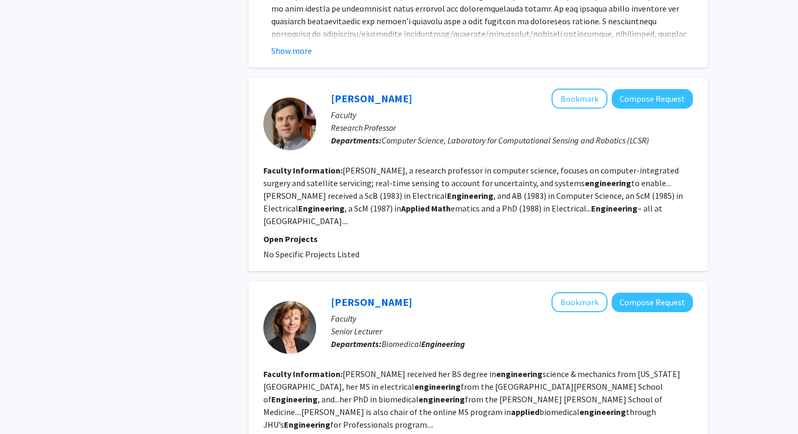
scroll to position [1949, 0]
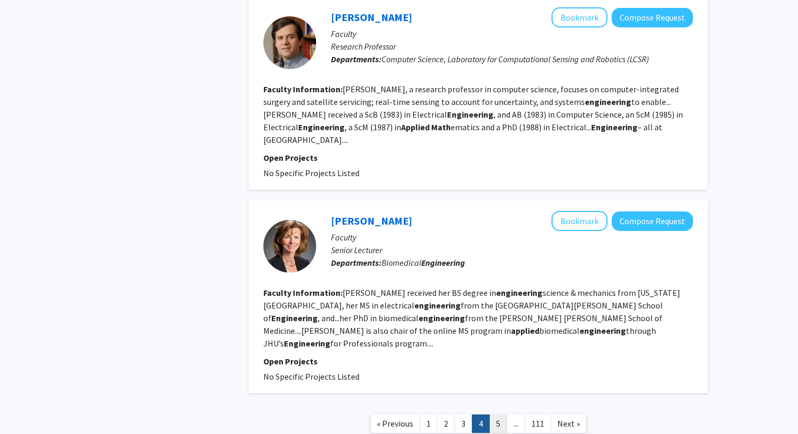
click at [495, 415] on link "5" at bounding box center [498, 424] width 18 height 18
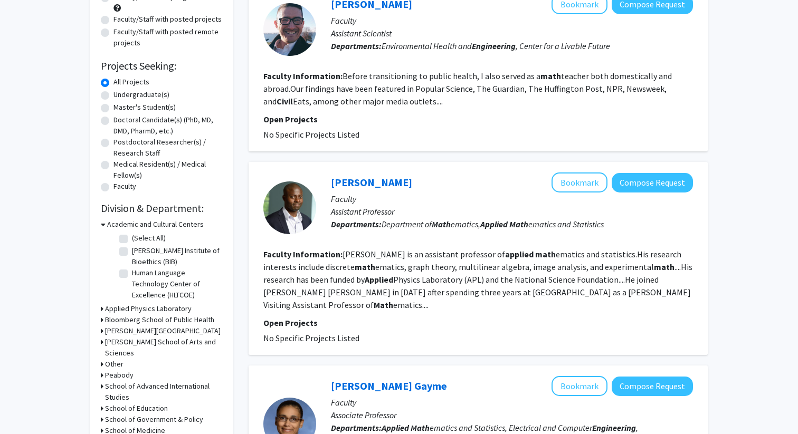
scroll to position [136, 0]
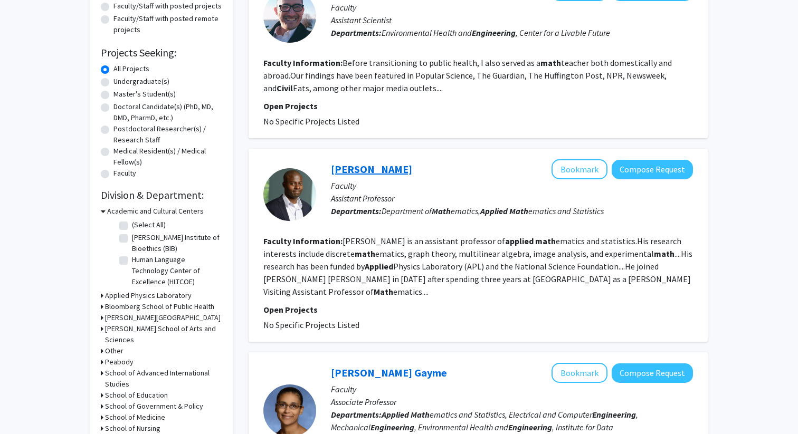
click at [375, 169] on link "Edinah Gnang" at bounding box center [371, 169] width 81 height 13
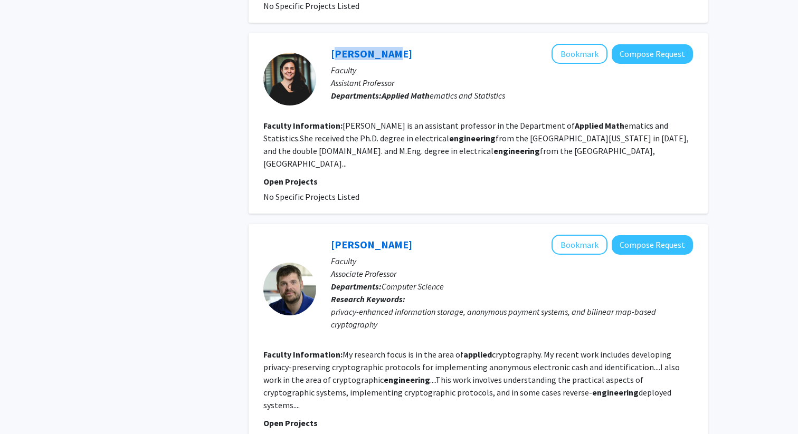
scroll to position [1807, 0]
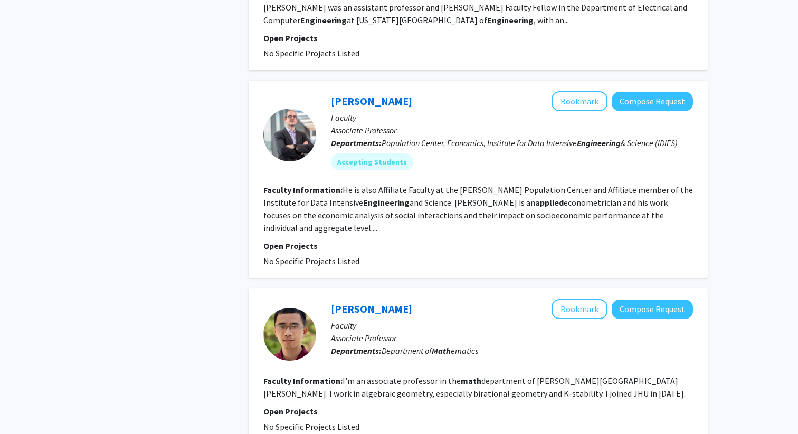
scroll to position [1830, 0]
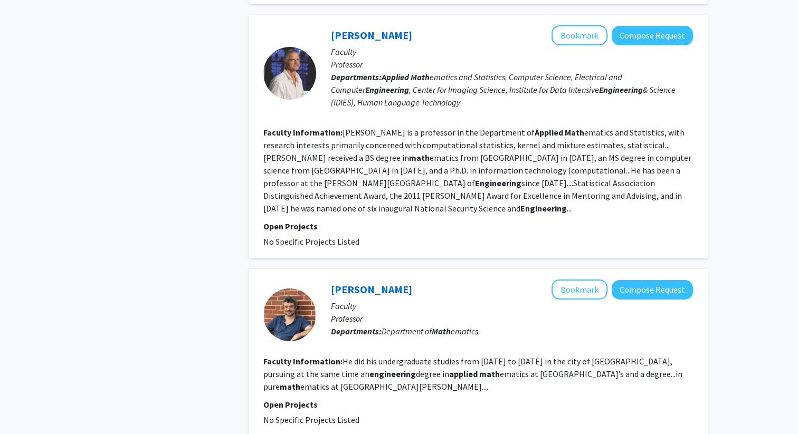
scroll to position [2032, 0]
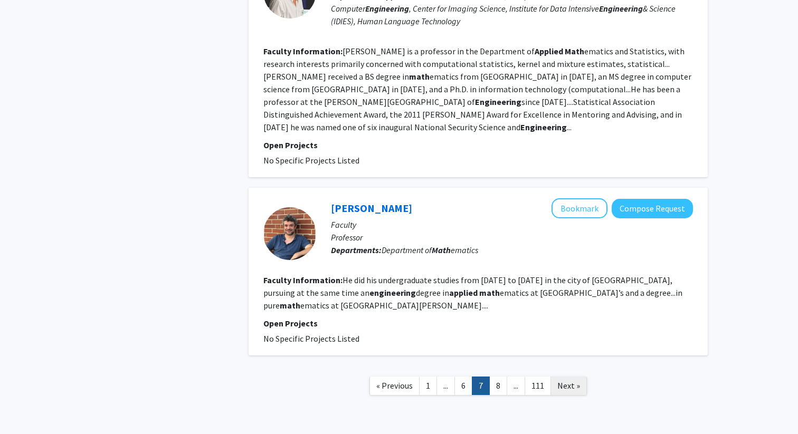
click at [560, 380] on span "Next »" at bounding box center [568, 385] width 23 height 11
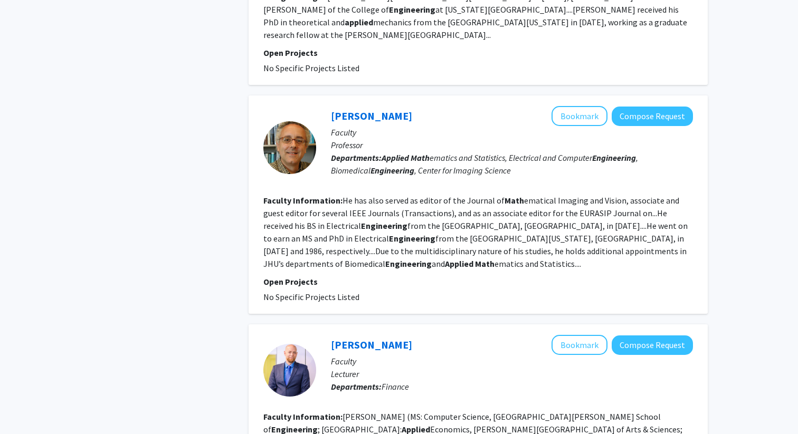
scroll to position [1888, 0]
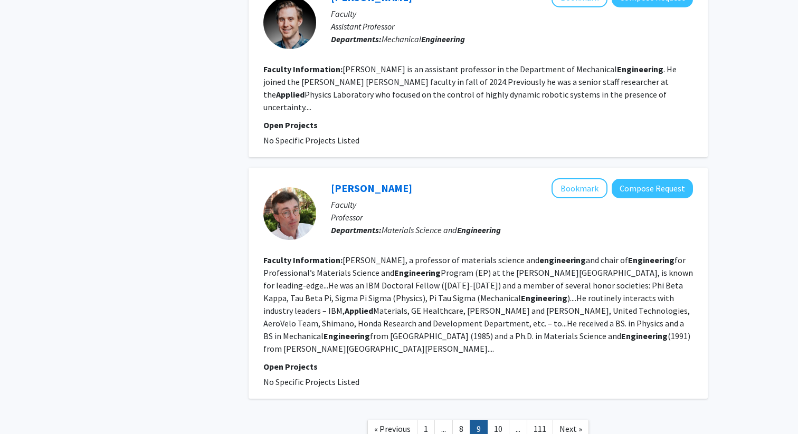
scroll to position [2336, 0]
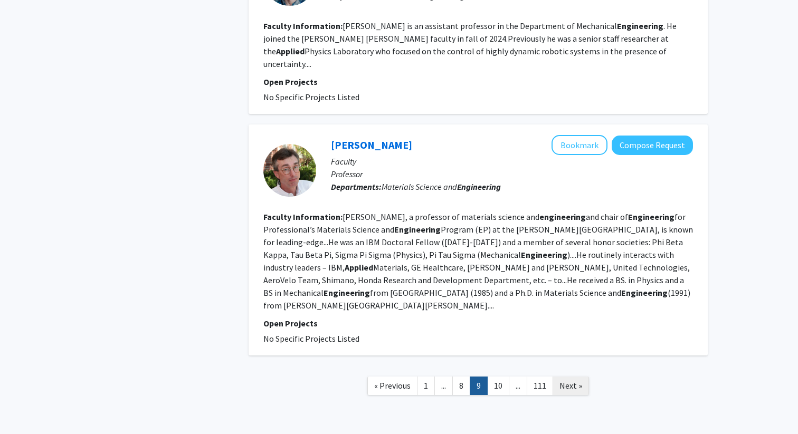
click at [568, 380] on span "Next »" at bounding box center [570, 385] width 23 height 11
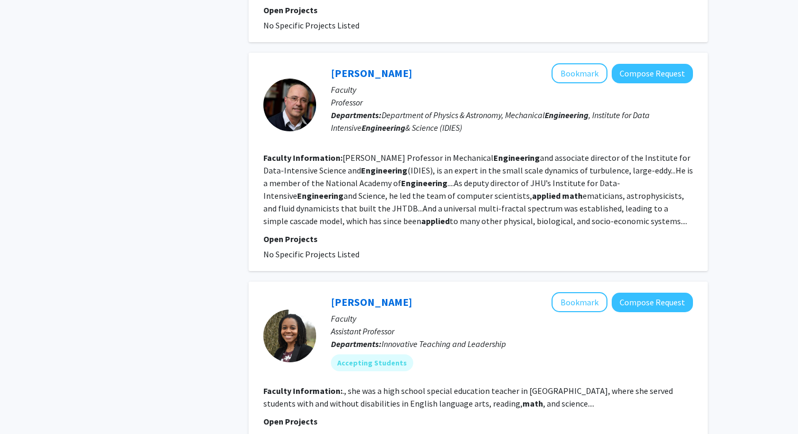
scroll to position [1892, 0]
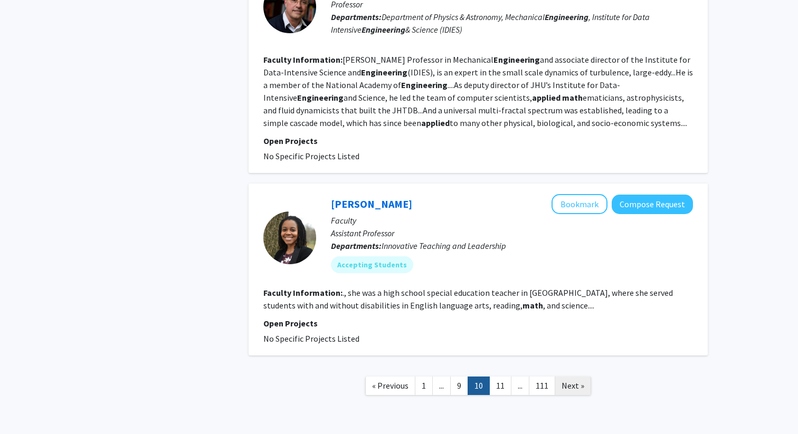
click at [566, 377] on link "Next »" at bounding box center [573, 386] width 36 height 18
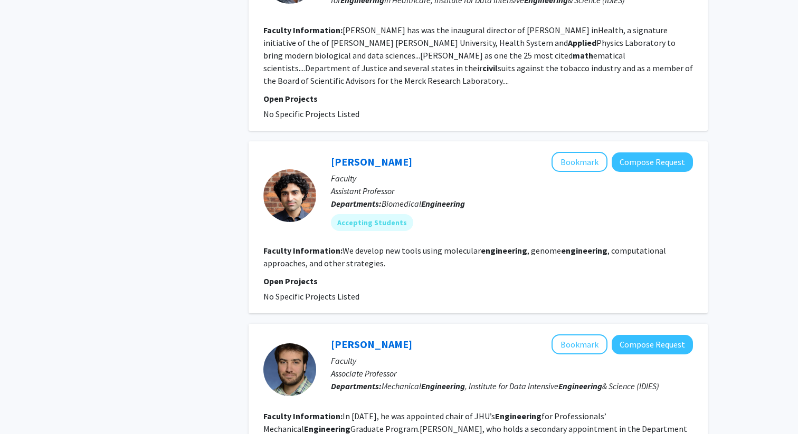
scroll to position [1984, 0]
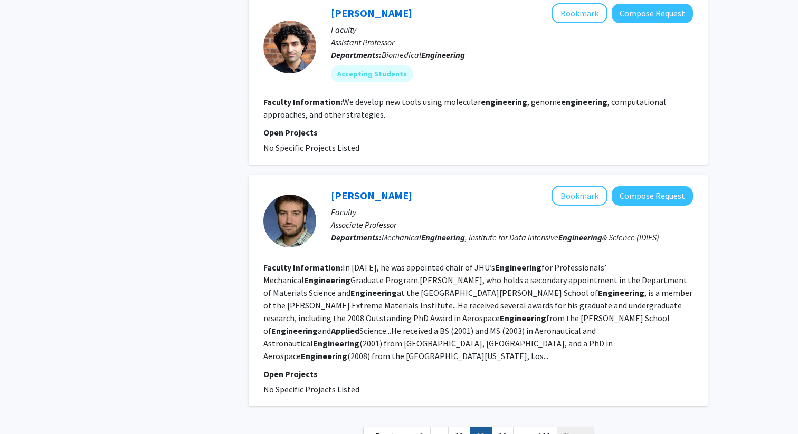
click at [579, 431] on span "Next »" at bounding box center [575, 436] width 23 height 11
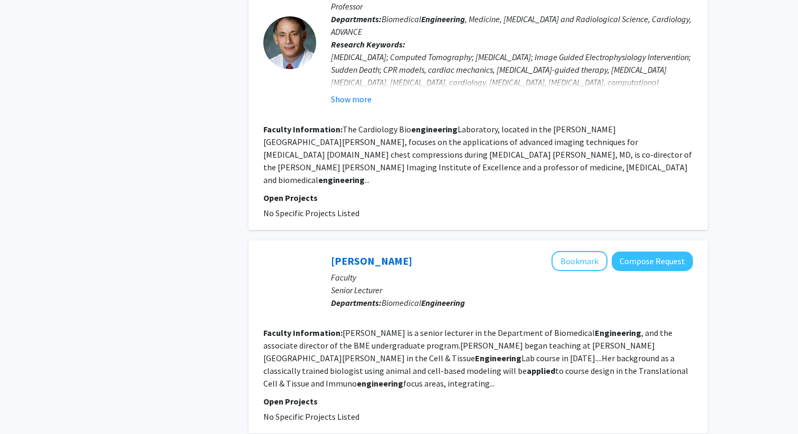
scroll to position [1777, 0]
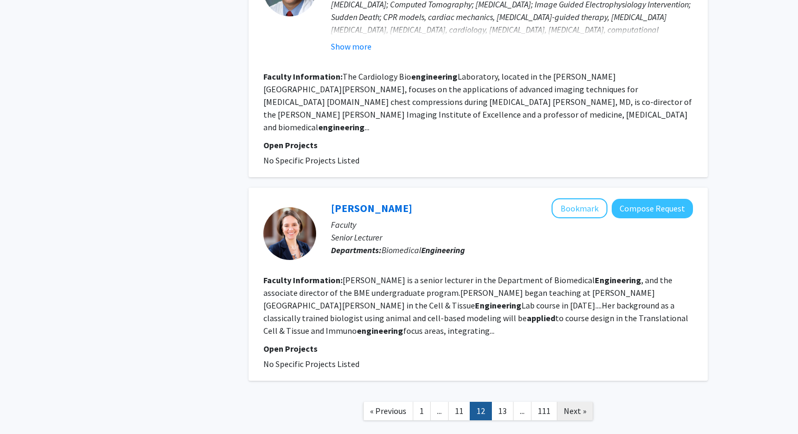
click at [570, 406] on span "Next »" at bounding box center [575, 411] width 23 height 11
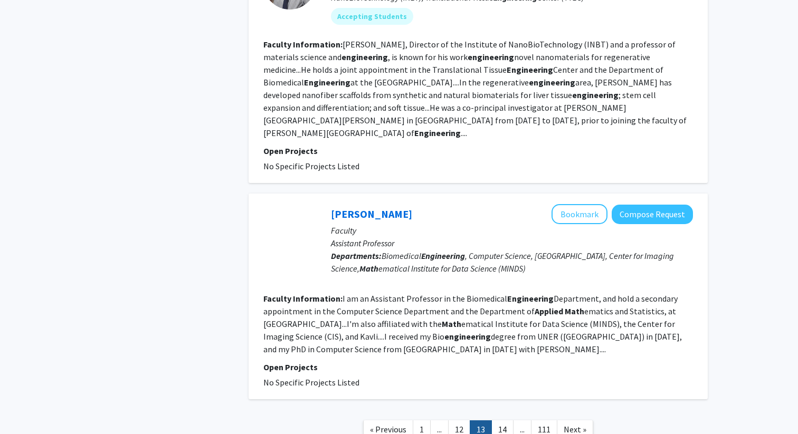
scroll to position [2051, 0]
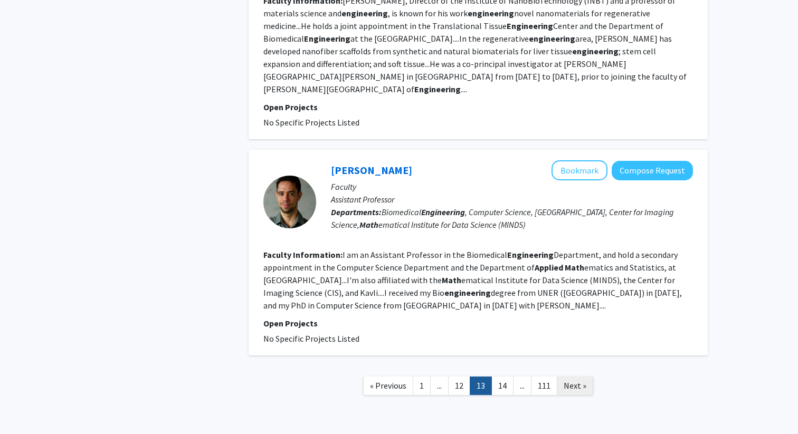
click at [572, 380] on span "Next »" at bounding box center [575, 385] width 23 height 11
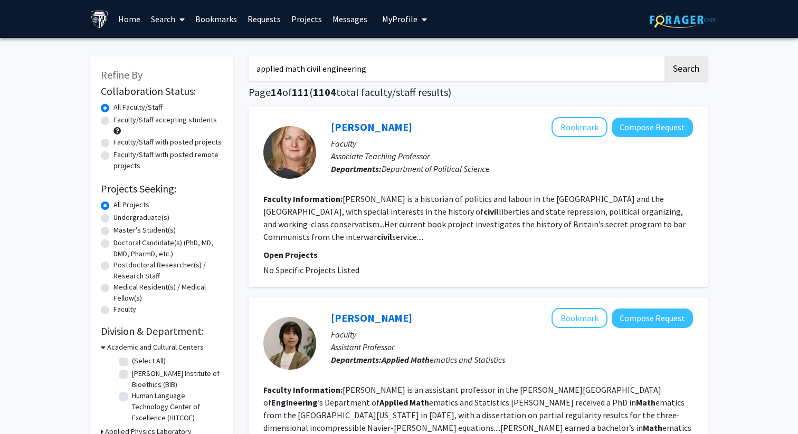
click at [321, 70] on input "applied math civil engineering" at bounding box center [456, 68] width 414 height 24
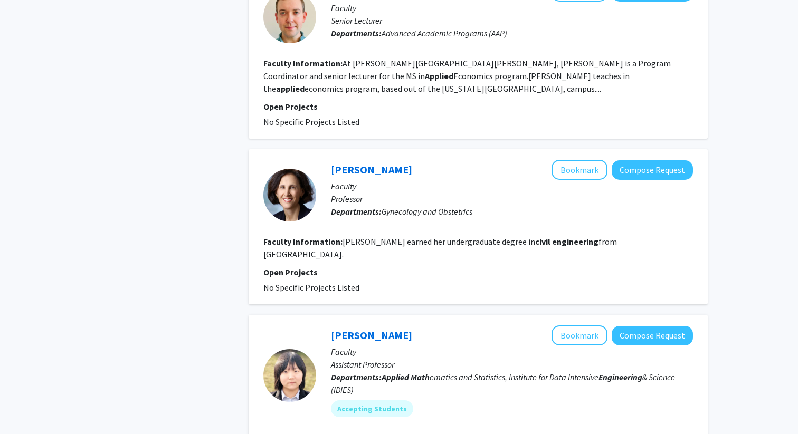
scroll to position [1095, 0]
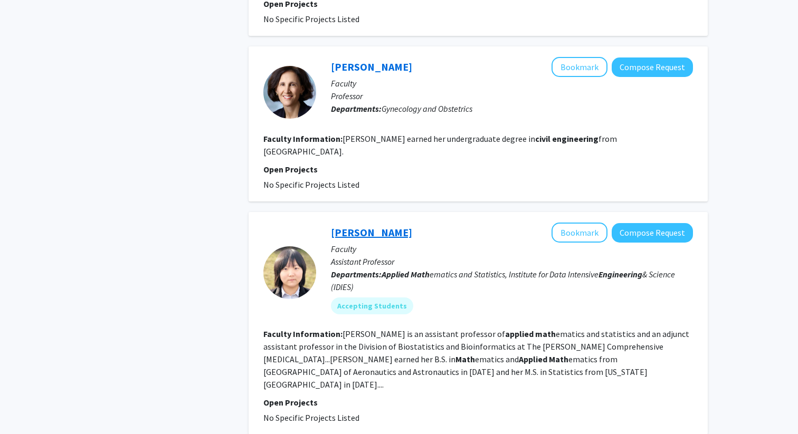
type input "applied math engineering"
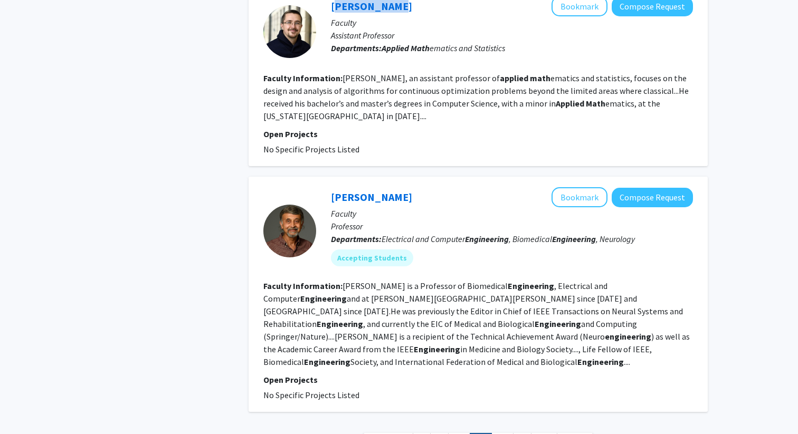
scroll to position [1777, 0]
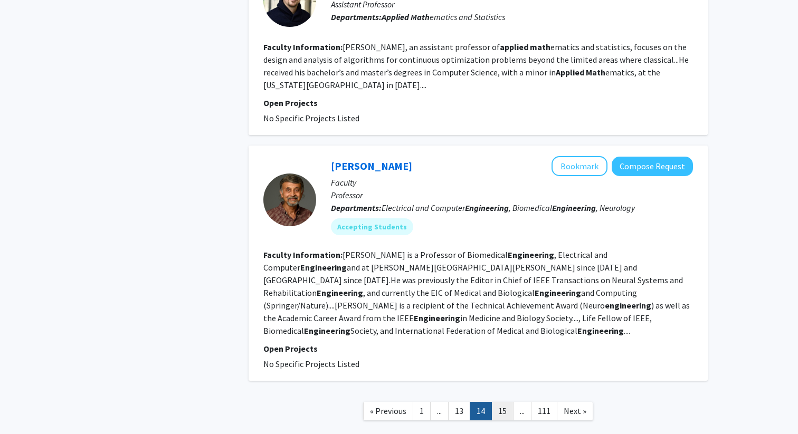
click at [493, 402] on link "15" at bounding box center [502, 411] width 22 height 18
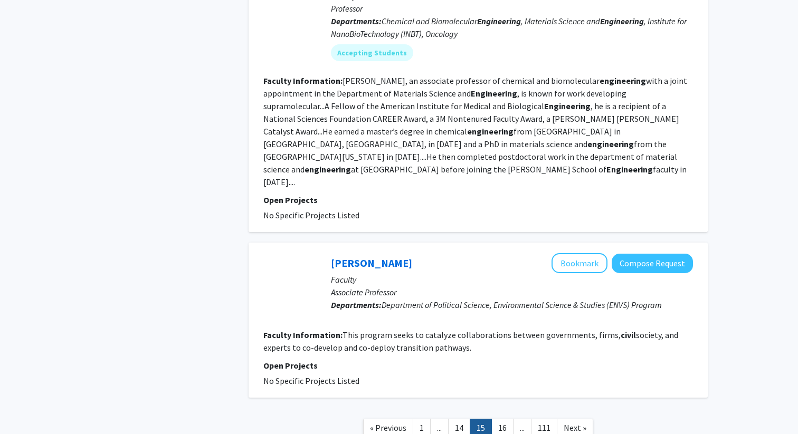
scroll to position [1936, 0]
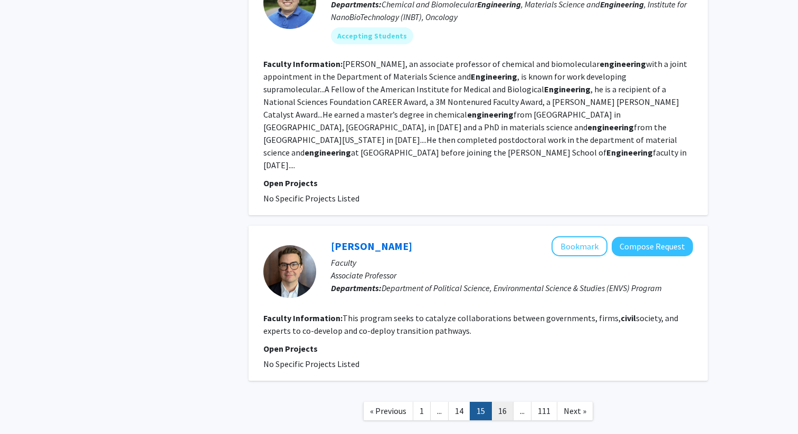
click at [504, 402] on link "16" at bounding box center [502, 411] width 22 height 18
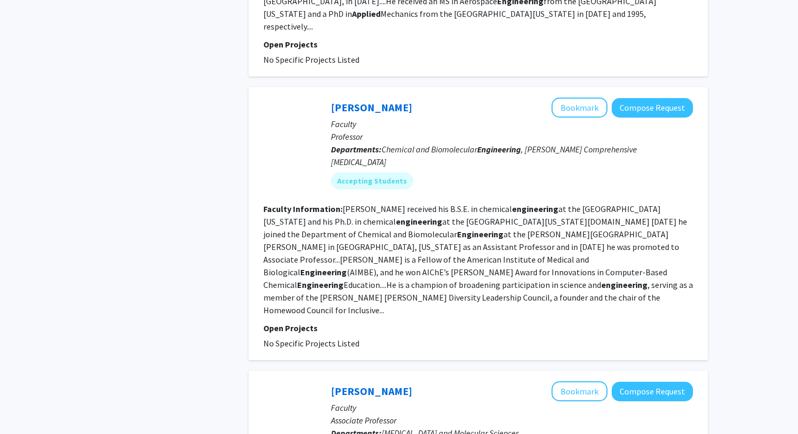
scroll to position [1007, 0]
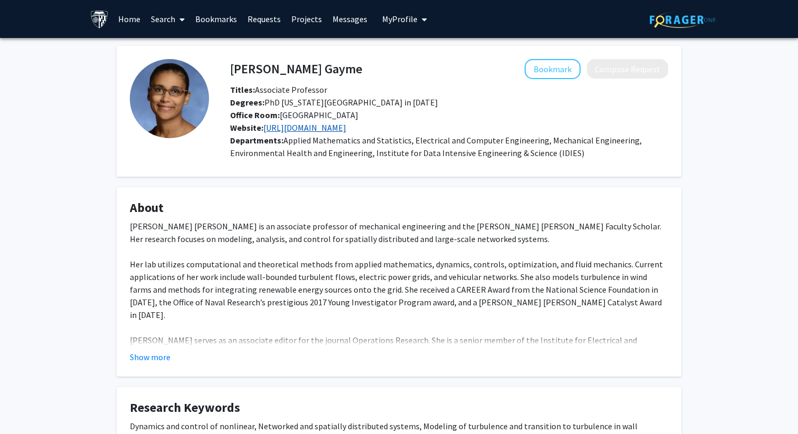
click at [330, 132] on link "[URL][DOMAIN_NAME]" at bounding box center [304, 127] width 83 height 11
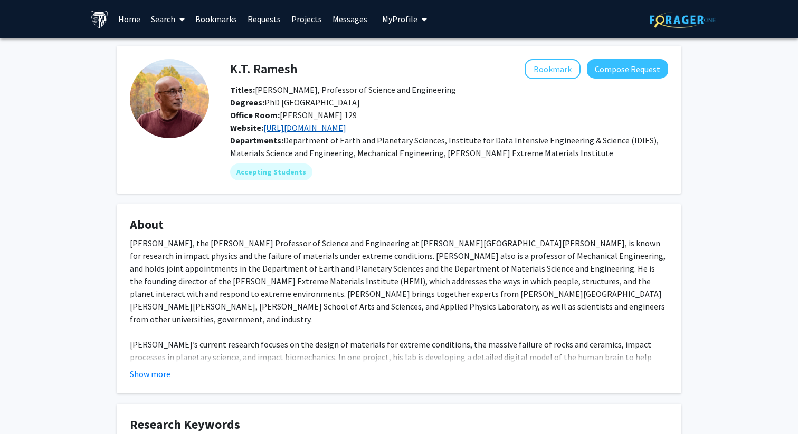
click at [291, 127] on link "https://hemi.jhu.edu/rameshlab/" at bounding box center [304, 127] width 83 height 11
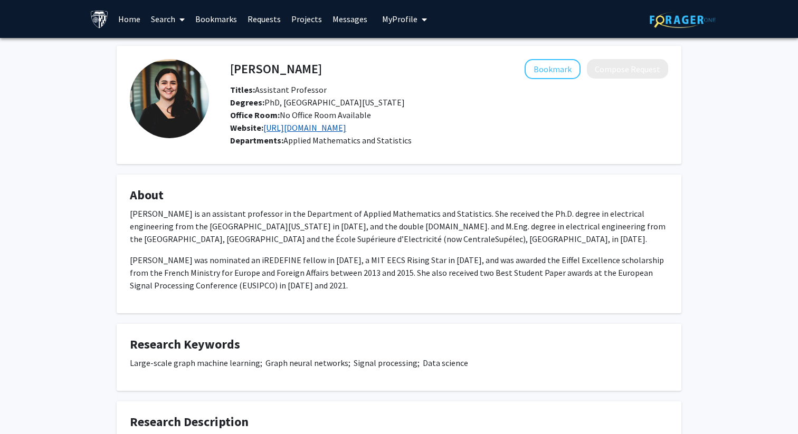
click at [319, 128] on link "[URL][DOMAIN_NAME]" at bounding box center [304, 127] width 83 height 11
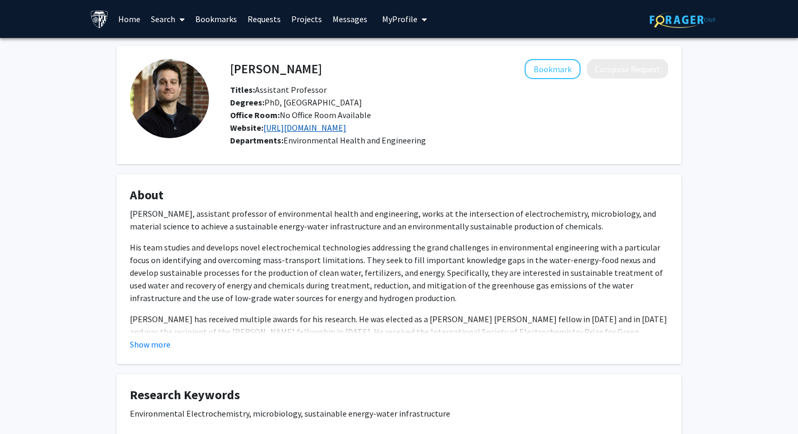
click at [335, 127] on link "https://ruggerorossigroup.com/" at bounding box center [304, 127] width 83 height 11
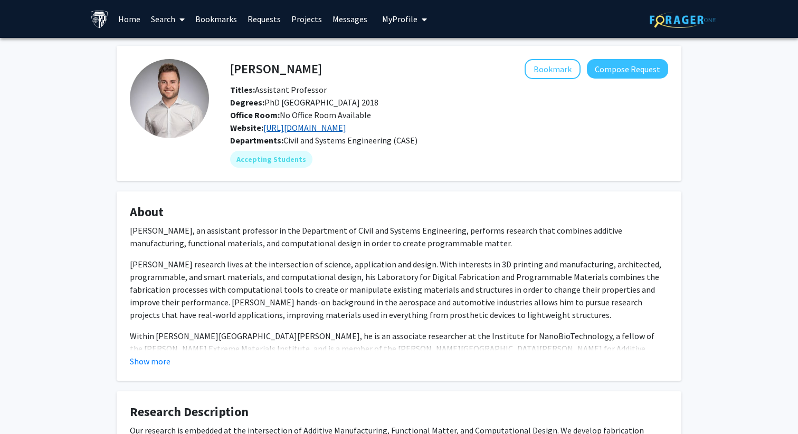
click at [330, 128] on link "[URL][DOMAIN_NAME]" at bounding box center [304, 127] width 83 height 11
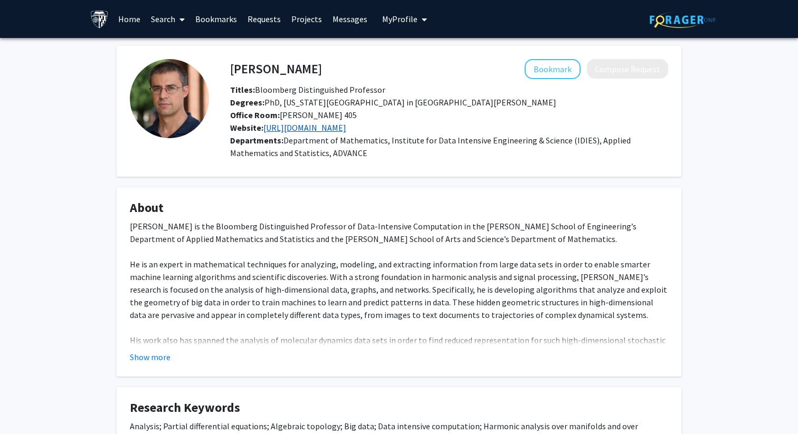
click at [346, 125] on link "[URL][DOMAIN_NAME]" at bounding box center [304, 127] width 83 height 11
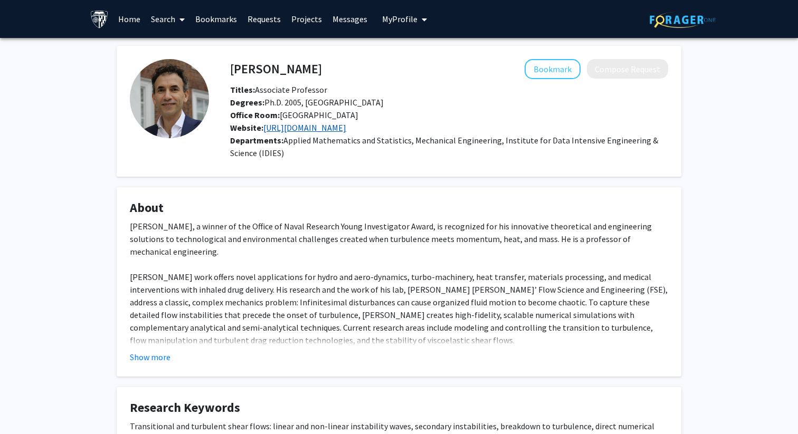
click at [315, 130] on link "[URL][DOMAIN_NAME]" at bounding box center [304, 127] width 83 height 11
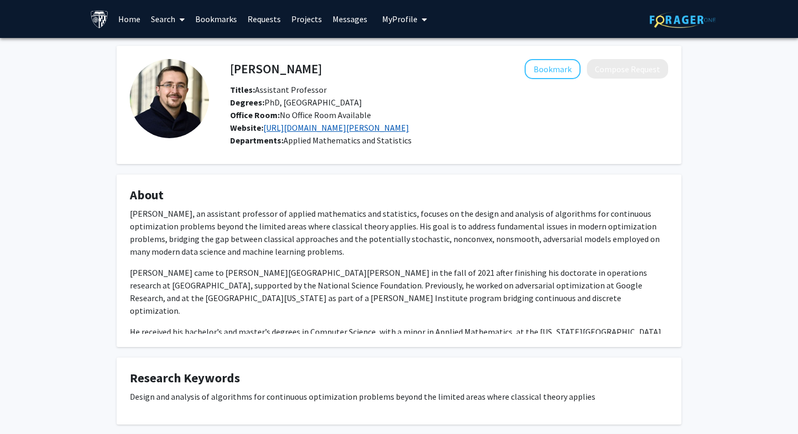
click at [344, 130] on link "[URL][DOMAIN_NAME][PERSON_NAME]" at bounding box center [336, 127] width 146 height 11
